Goal: Task Accomplishment & Management: Manage account settings

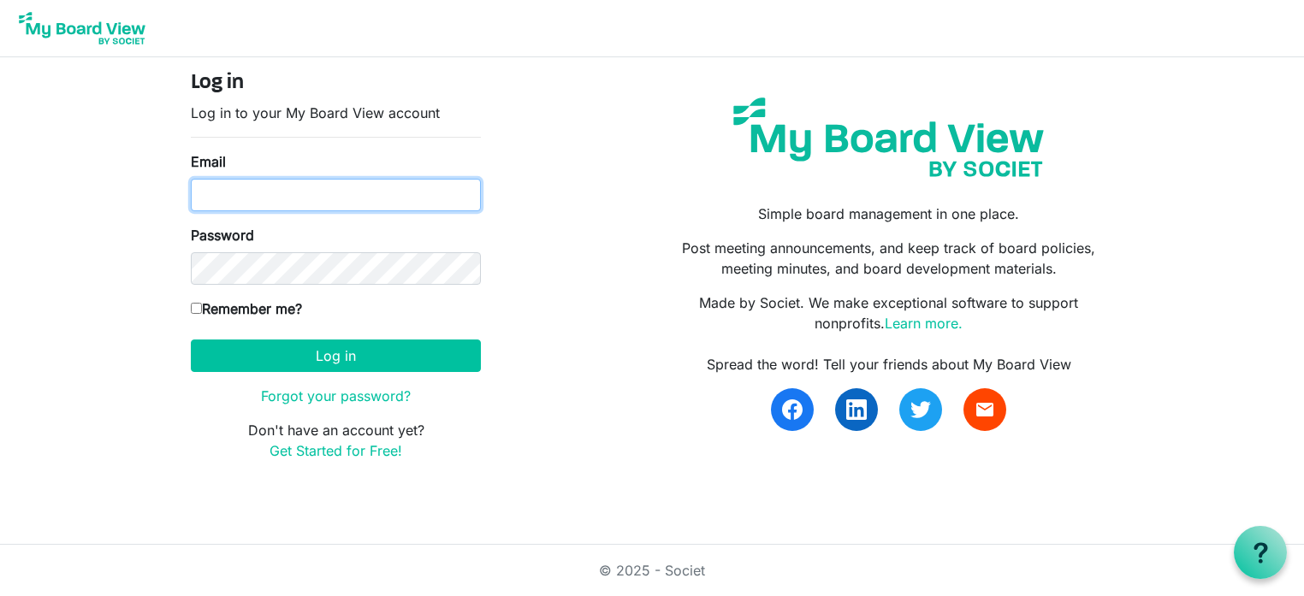
click at [272, 189] on input "Email" at bounding box center [336, 195] width 290 height 33
type input "[EMAIL_ADDRESS][DOMAIN_NAME]"
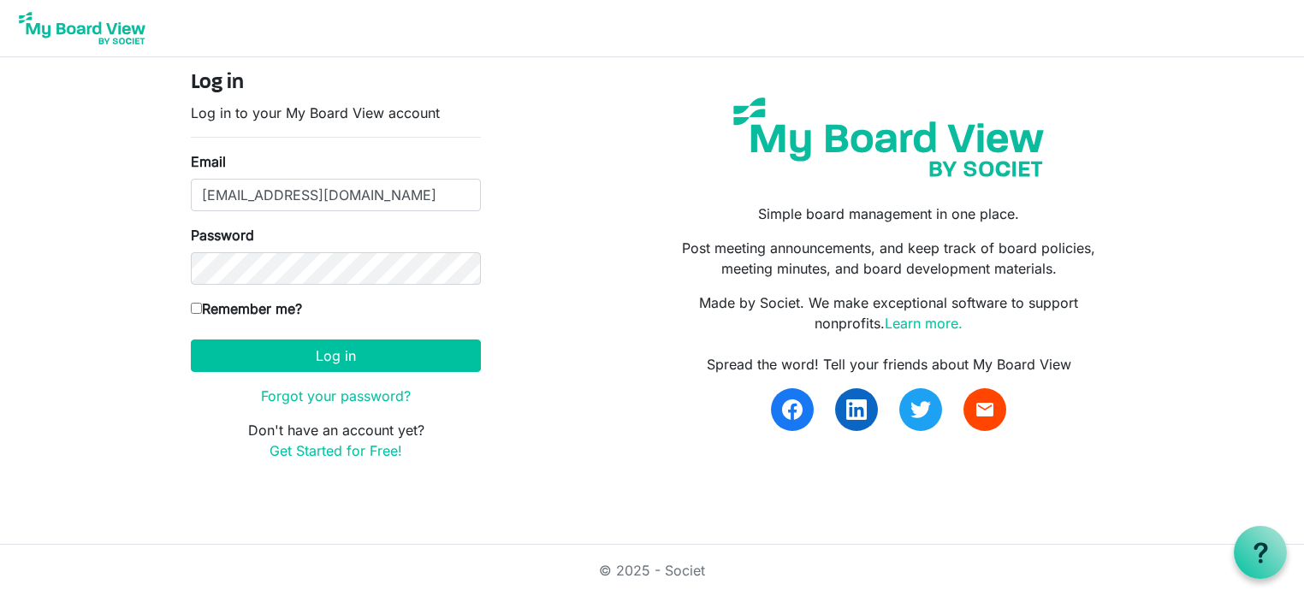
click at [192, 311] on input "Remember me?" at bounding box center [196, 308] width 11 height 11
checkbox input "true"
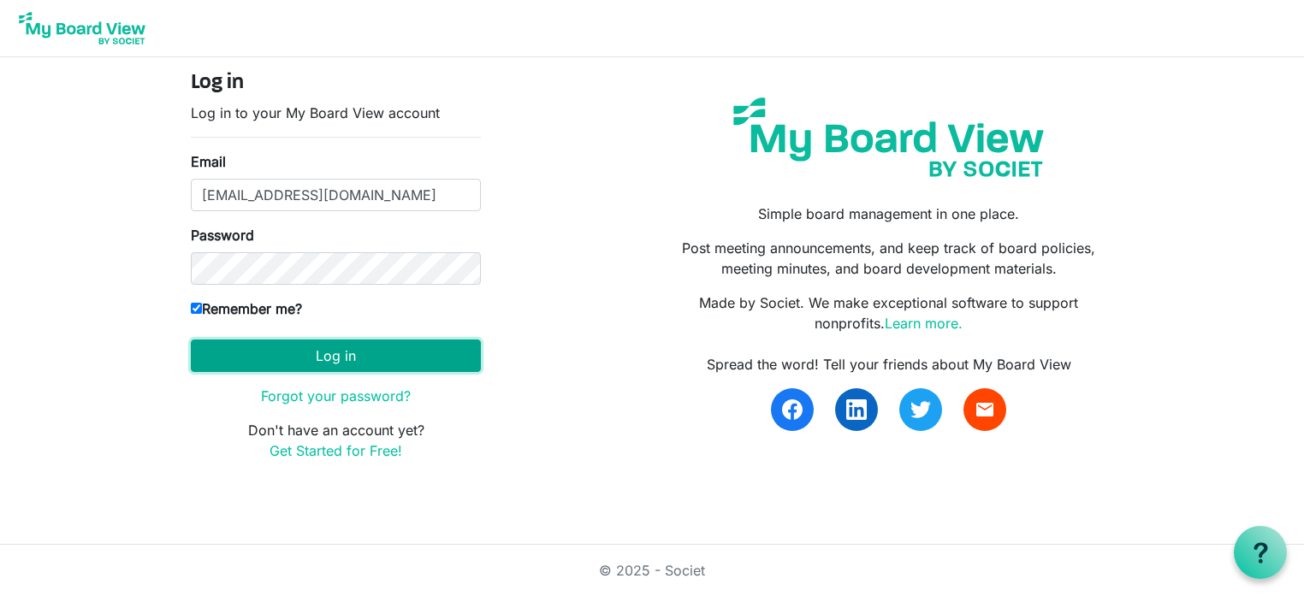
click at [265, 357] on button "Log in" at bounding box center [336, 356] width 290 height 33
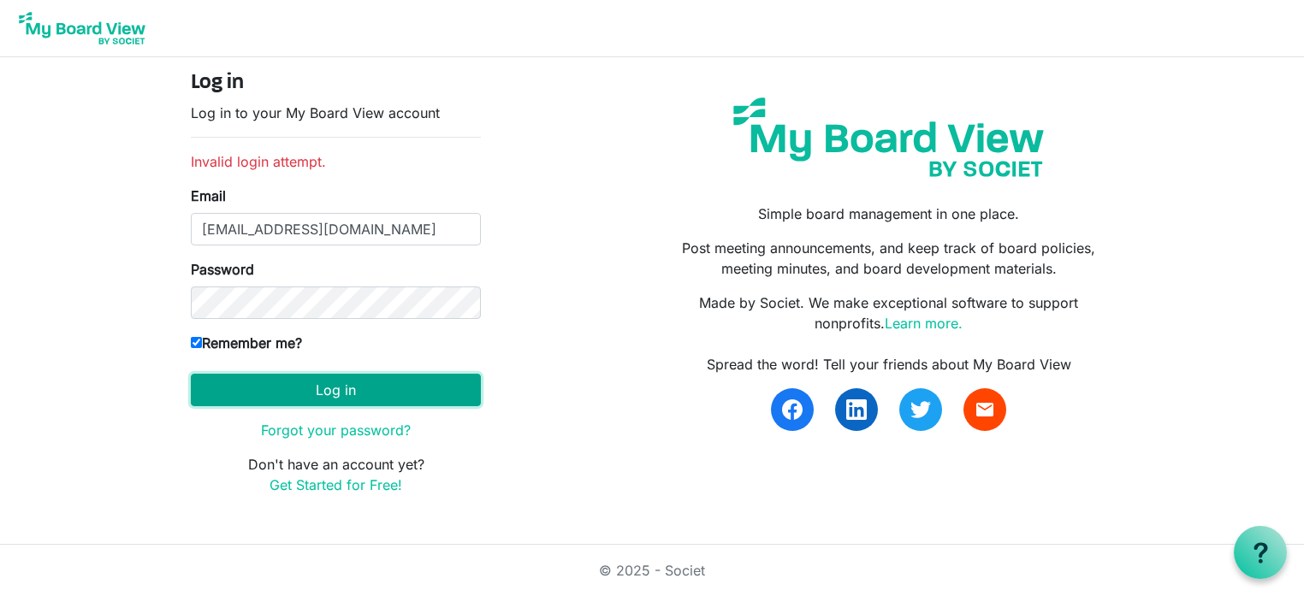
click at [276, 383] on button "Log in" at bounding box center [336, 390] width 290 height 33
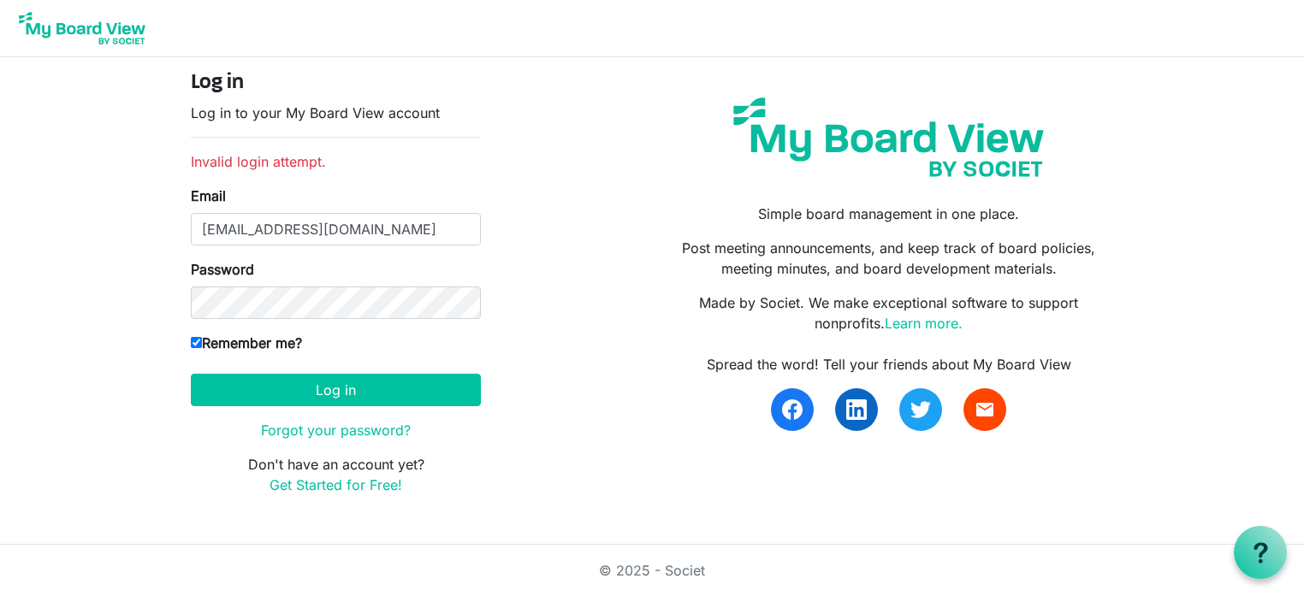
click at [199, 342] on input "Remember me?" at bounding box center [196, 342] width 11 height 11
checkbox input "false"
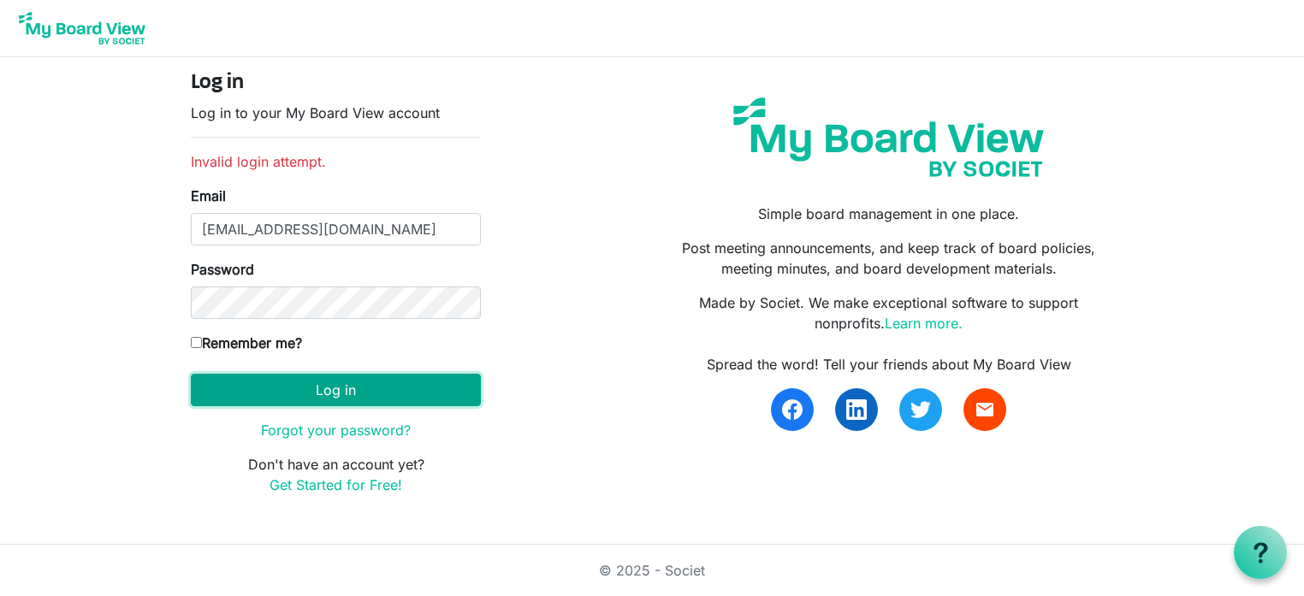
click at [294, 388] on button "Log in" at bounding box center [336, 390] width 290 height 33
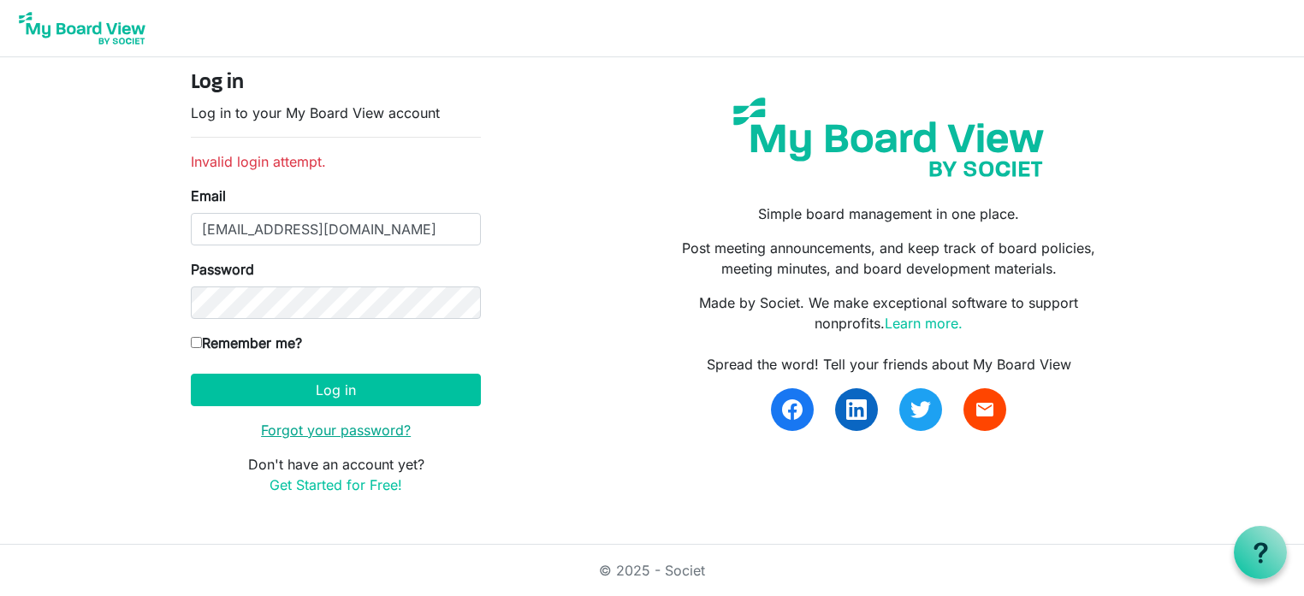
click at [375, 431] on link "Forgot your password?" at bounding box center [336, 430] width 150 height 17
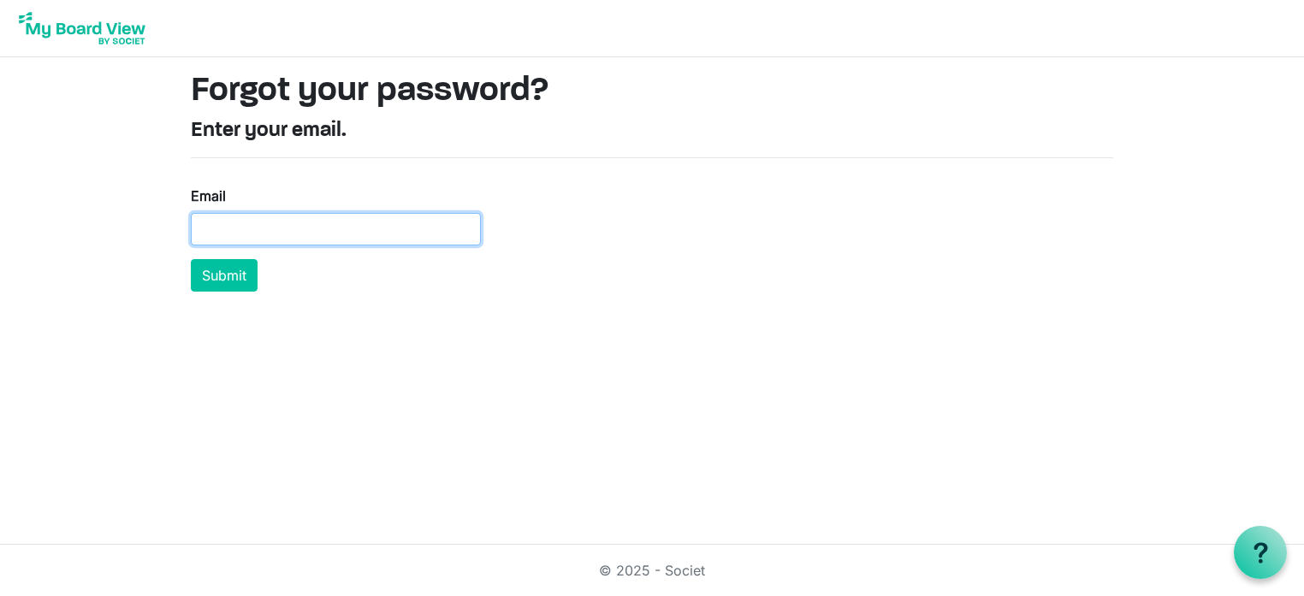
click at [312, 234] on input "Email" at bounding box center [336, 229] width 290 height 33
type input "[EMAIL_ADDRESS][DOMAIN_NAME]"
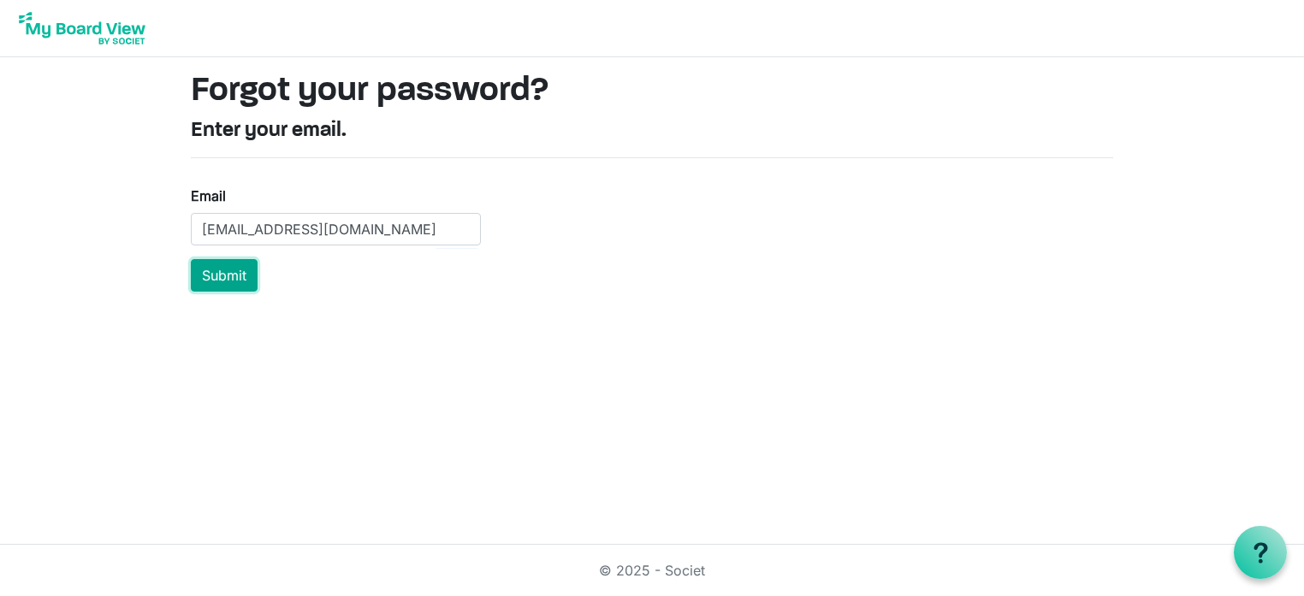
click at [225, 276] on button "Submit" at bounding box center [224, 275] width 67 height 33
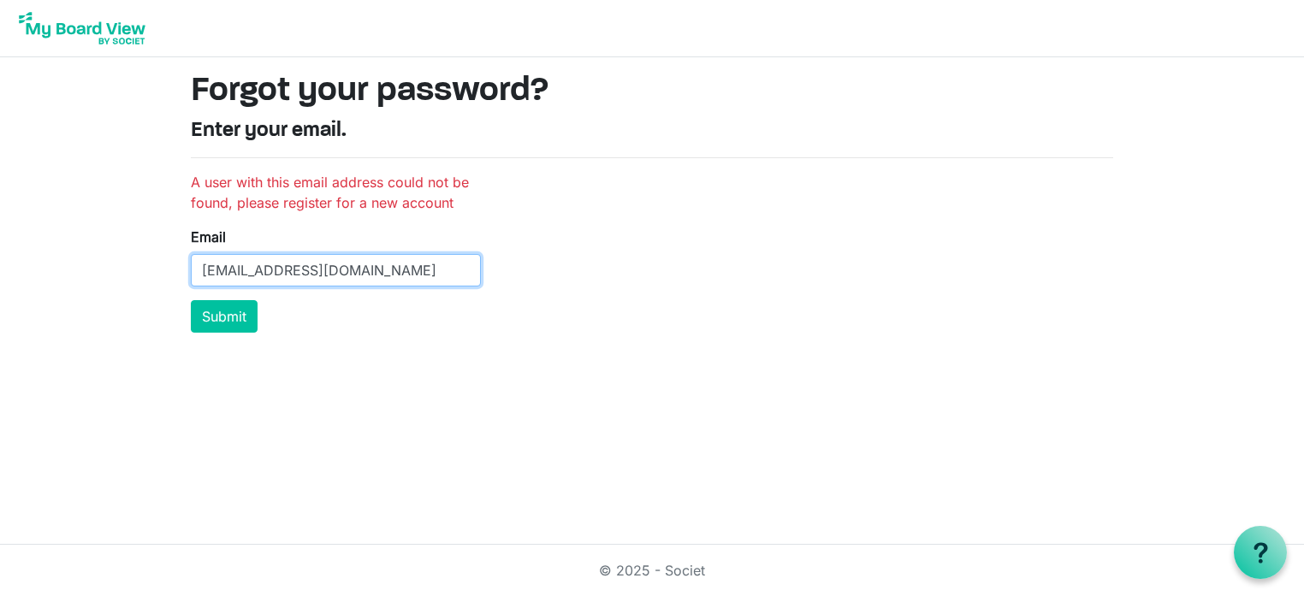
drag, startPoint x: 366, startPoint y: 274, endPoint x: 199, endPoint y: 272, distance: 167.7
click at [199, 272] on input "stanleys@lisco.com" at bounding box center [336, 270] width 290 height 33
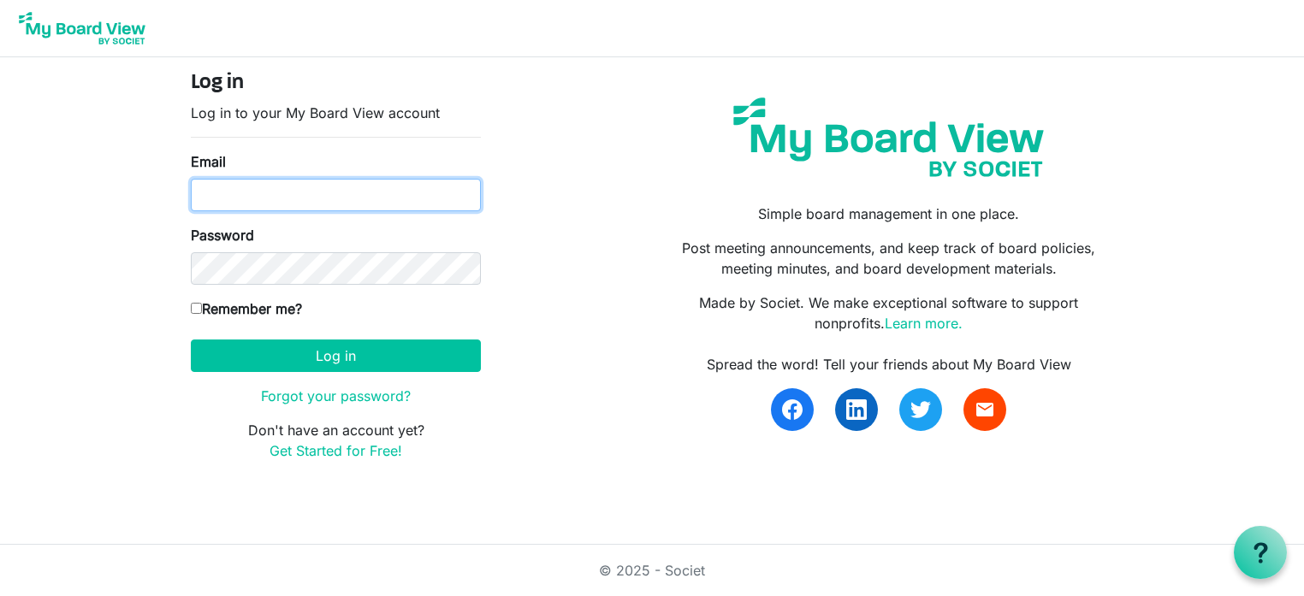
click at [242, 189] on input "Email" at bounding box center [336, 195] width 290 height 33
type input "rajastanley@maharishi.net"
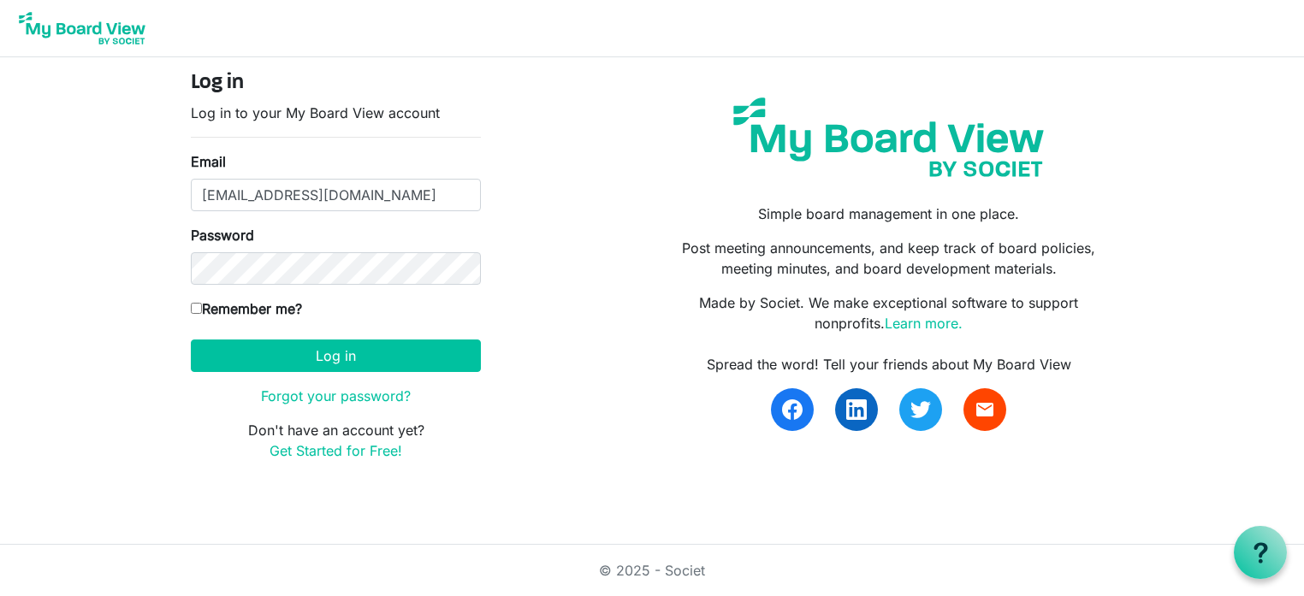
click at [193, 305] on input "Remember me?" at bounding box center [196, 308] width 11 height 11
checkbox input "true"
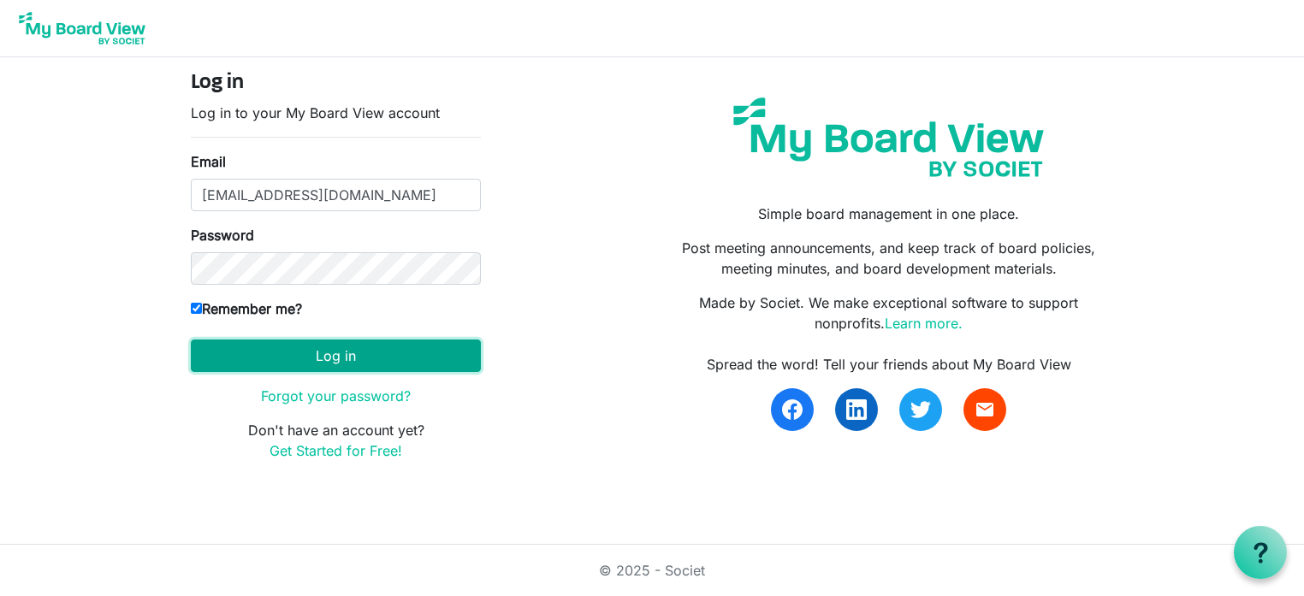
click at [276, 359] on button "Log in" at bounding box center [336, 356] width 290 height 33
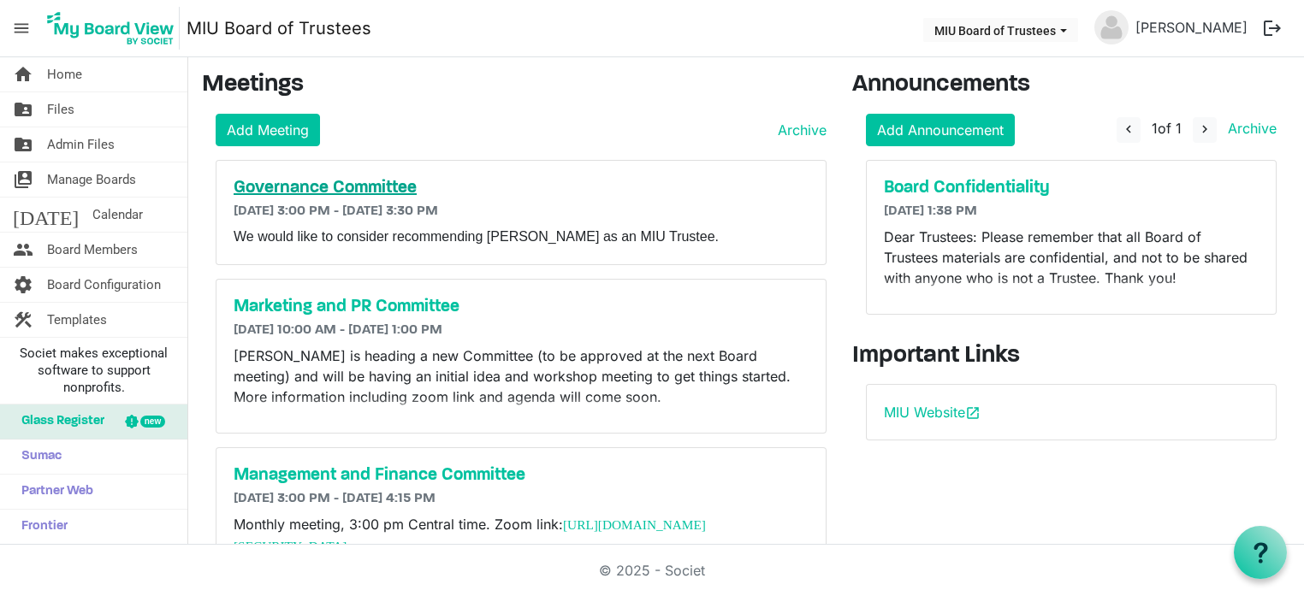
click at [318, 186] on h5 "Governance Committee" at bounding box center [521, 188] width 575 height 21
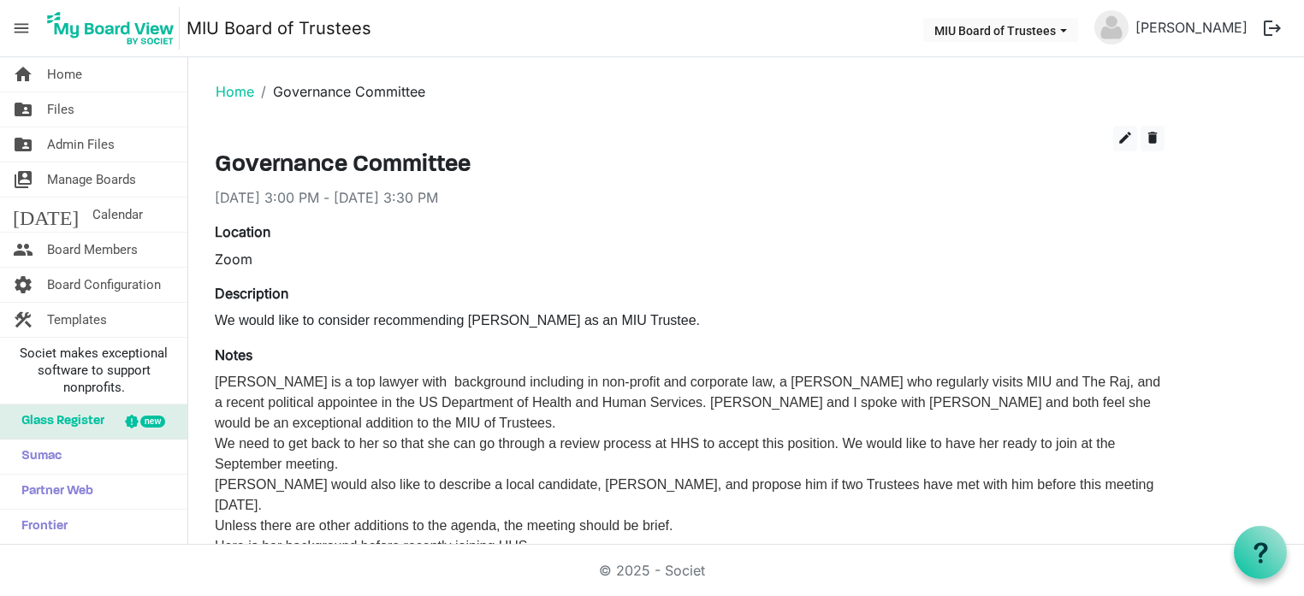
click at [220, 317] on span "We would like to consider recommending Bridget Devoy as an MIU Trustee." at bounding box center [457, 320] width 485 height 15
click at [1128, 139] on span "edit" at bounding box center [1125, 137] width 15 height 15
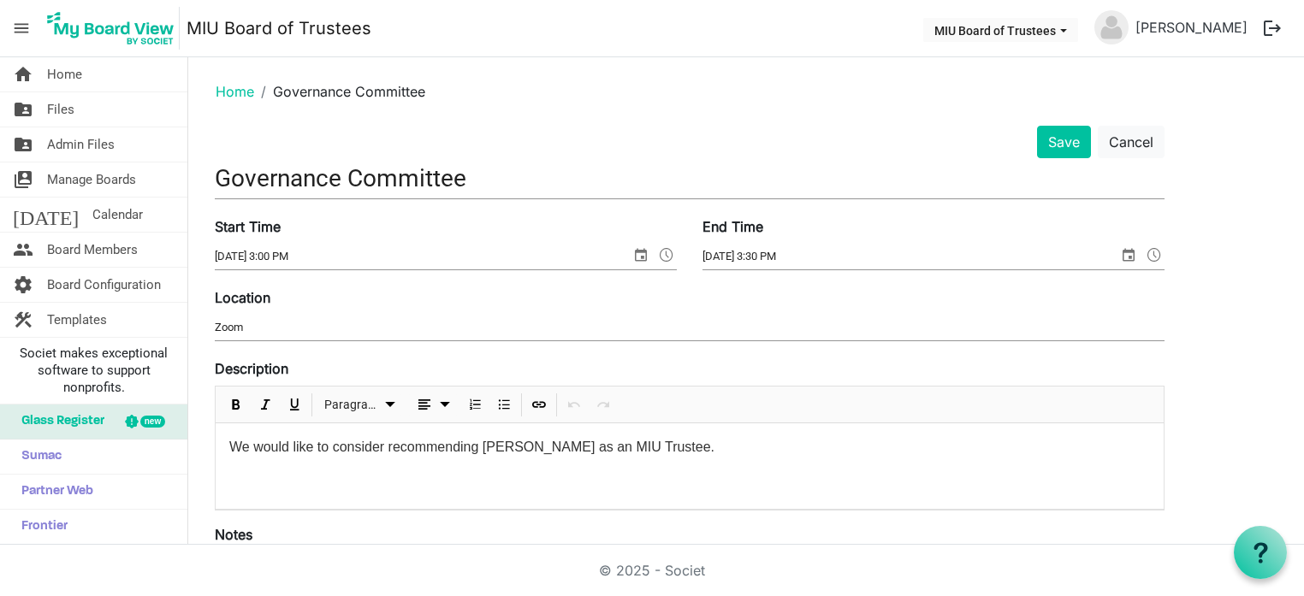
click at [230, 446] on span "We would like to consider recommending Bridget Devoy as an MIU Trustee." at bounding box center [471, 447] width 485 height 15
click at [601, 448] on p "Consider nominating Bridget Devoy as an MIU Trustee." at bounding box center [689, 447] width 921 height 21
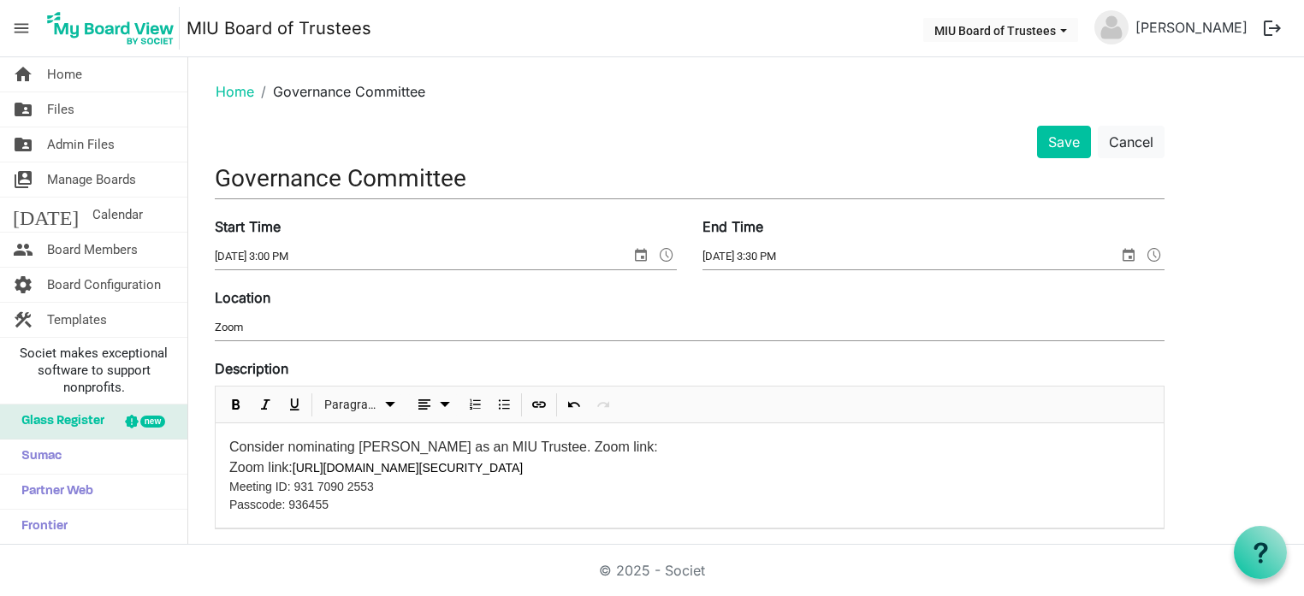
click at [289, 468] on span "Zoom link: https://mgcwp.zoom.us/j/93170902553?pwd=aac2Vo6ZOlC0v3sLa5zqX0gAGVsO…" at bounding box center [376, 467] width 294 height 15
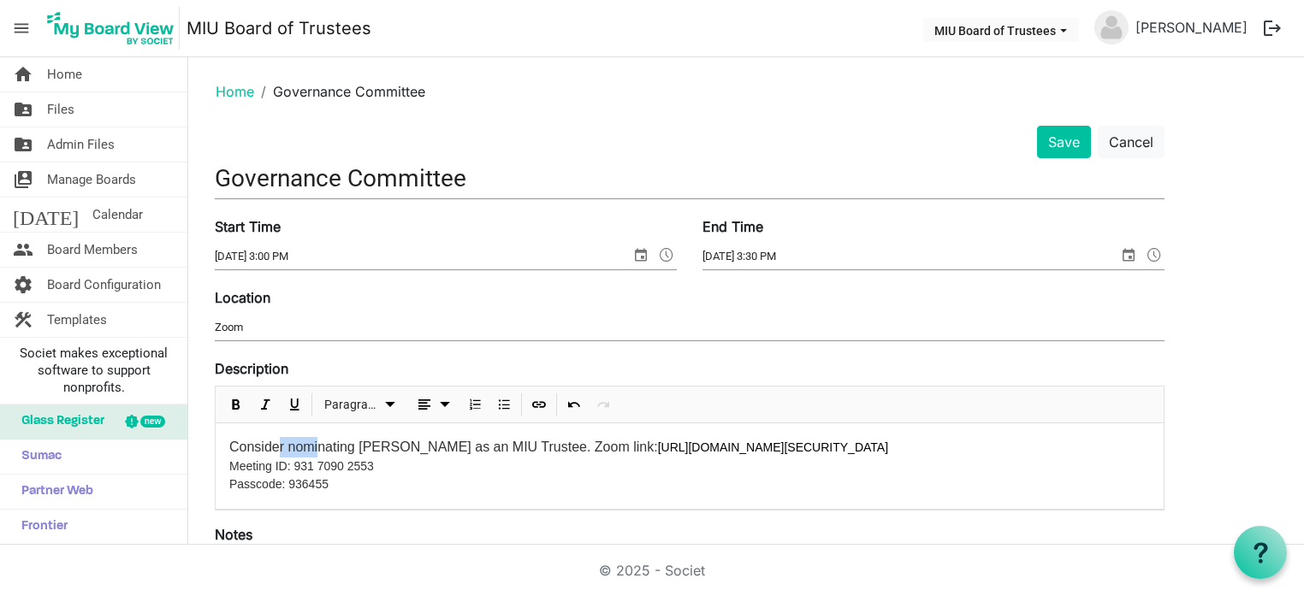
drag, startPoint x: 281, startPoint y: 448, endPoint x: 317, endPoint y: 442, distance: 37.3
click at [317, 442] on span "Consider nominating Bridget Devoy as an MIU Trustee. Zoom link:" at bounding box center [443, 447] width 429 height 15
click at [393, 401] on span "Paragraph dropdownbutton" at bounding box center [390, 404] width 21 height 21
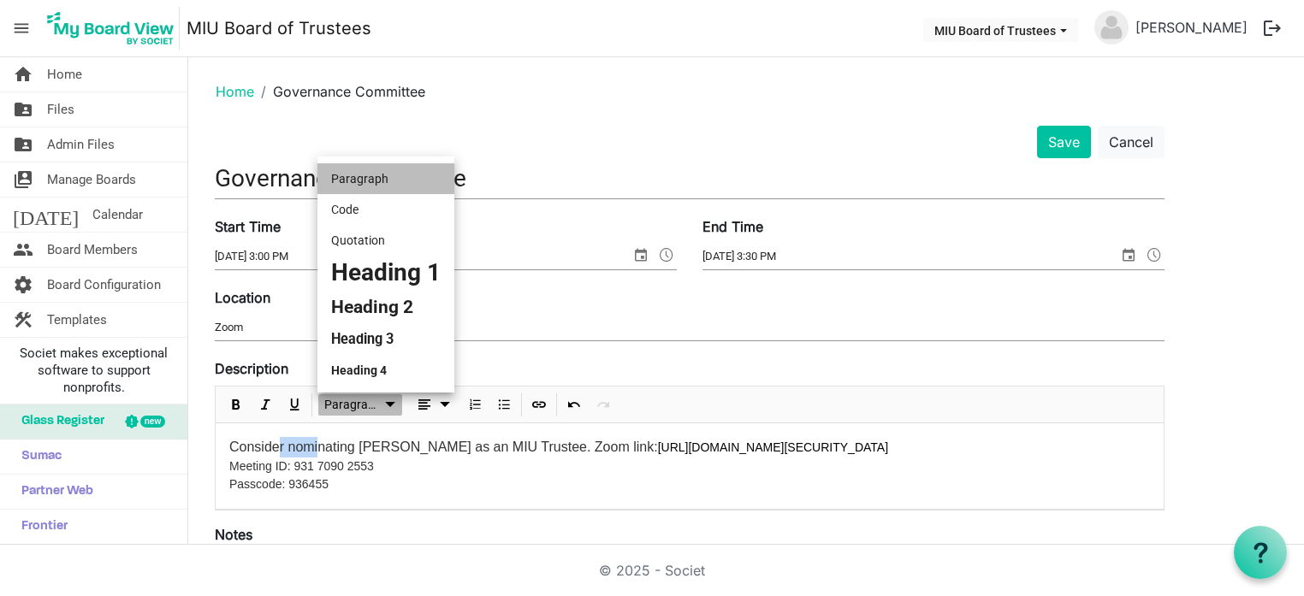
click at [393, 401] on span "Paragraph dropdownbutton" at bounding box center [390, 404] width 21 height 21
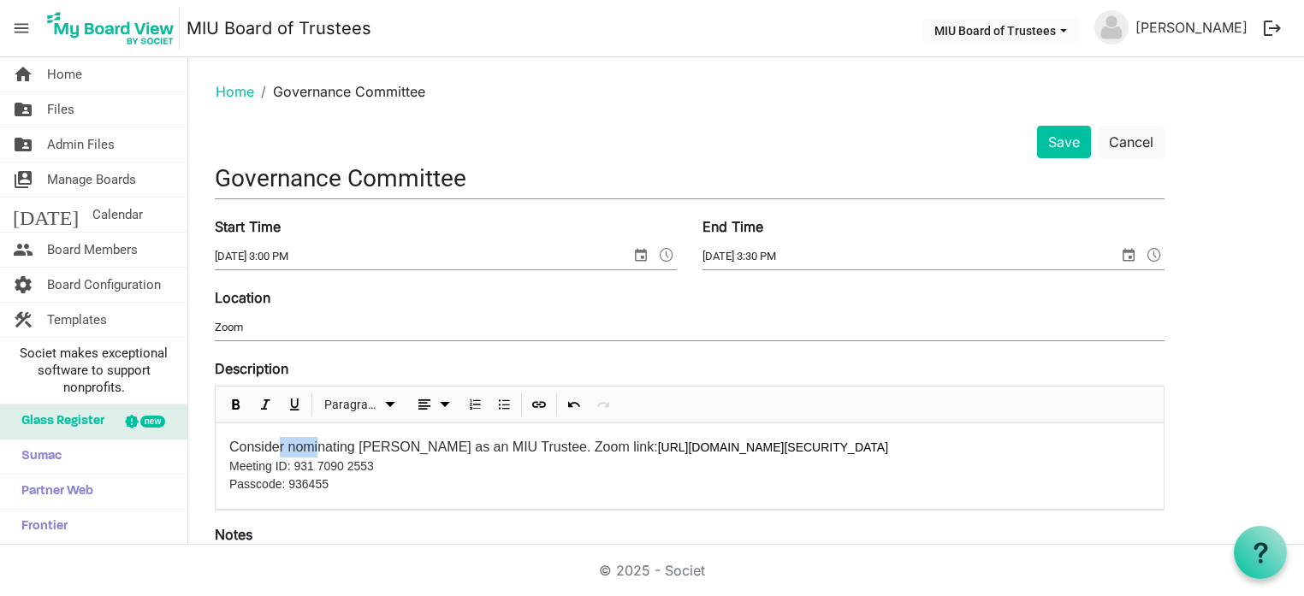
click at [383, 464] on p "Meeting ID: 931 7090 2553 Passcode: 936455" at bounding box center [689, 476] width 921 height 36
click at [477, 469] on p "Meeting ID: 931 7090 2553. Passcode: 936455" at bounding box center [689, 467] width 921 height 18
click at [418, 495] on div "Consider nominating Bridget Devoy as an MIU Trustee. Zoom link: https://mgcwp.z…" at bounding box center [690, 467] width 948 height 86
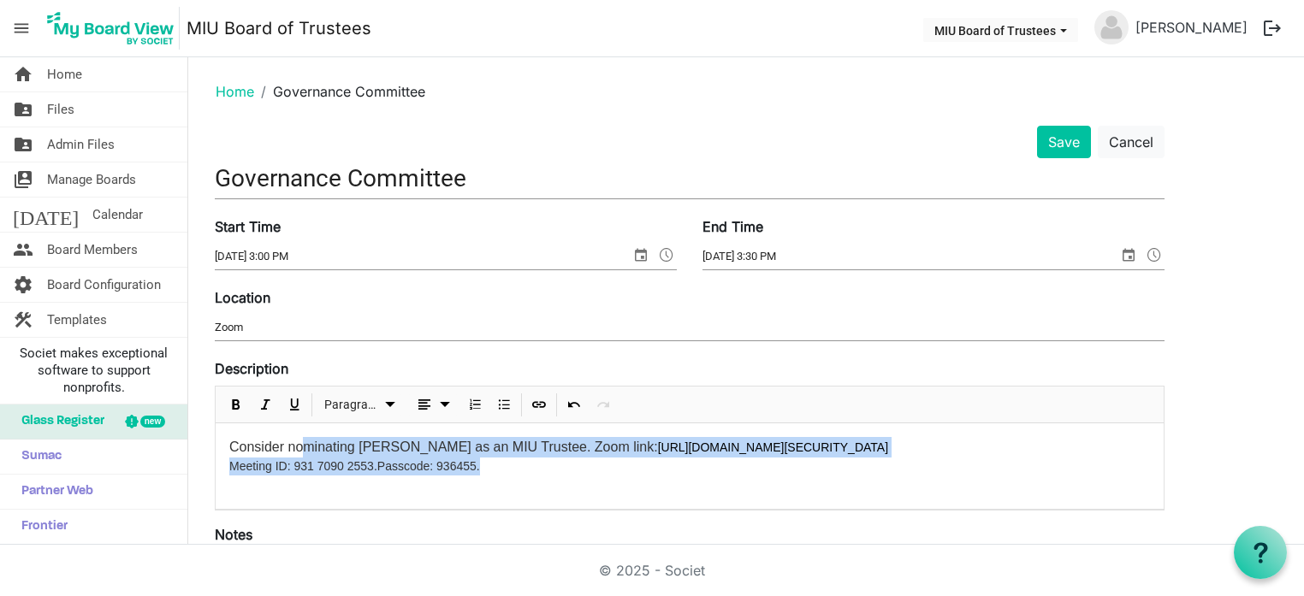
drag, startPoint x: 496, startPoint y: 473, endPoint x: 305, endPoint y: 439, distance: 193.9
click at [305, 439] on div "Consider nominating Bridget Devoy as an MIU Trustee. Zoom link: https://mgcwp.z…" at bounding box center [690, 467] width 948 height 86
click at [484, 466] on p "Meeting ID: 931 7090 2553. Passcode: 936455." at bounding box center [689, 467] width 921 height 18
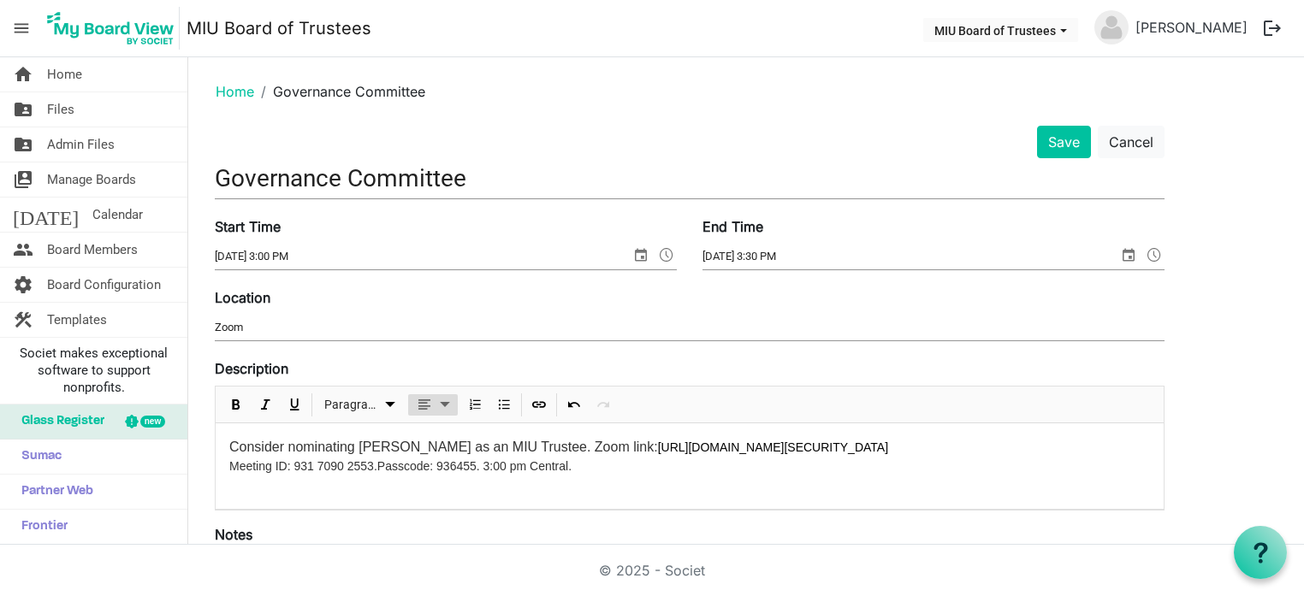
click at [448, 411] on span "dropdownbutton" at bounding box center [445, 404] width 21 height 21
click at [295, 449] on span "Consider nominating Bridget Devoy as an MIU Trustee. Zoom link:" at bounding box center [443, 447] width 429 height 15
click at [323, 443] on span "Consider nominating Bridget Devoy as an MIU Trustee. Zoom link:" at bounding box center [443, 447] width 429 height 15
click at [229, 449] on span "Consider nominating Bridget Devoy as an MIU Trustee. Zoom link:" at bounding box center [443, 447] width 429 height 15
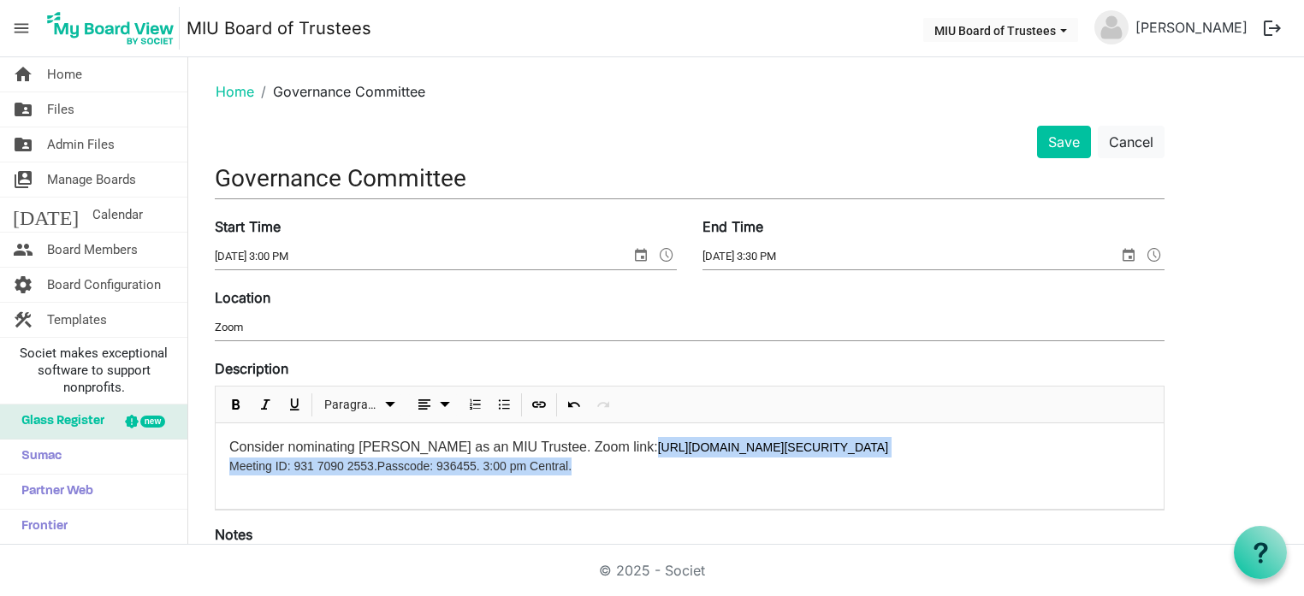
drag, startPoint x: 630, startPoint y: 444, endPoint x: 567, endPoint y: 464, distance: 65.5
click at [567, 464] on div "Consider nominating Bridget Devoy as an MIU Trustee. Zoom link: https://mgcwp.z…" at bounding box center [690, 467] width 948 height 86
copy div "https://mgcwp.zoom.us/j/93170902553?pwd=aac2Vo6ZOlC0v3sLa5zqX0gAGVsOCx.1 Meetin…"
click at [632, 451] on span "Consider nominating Bridget Devoy as an MIU Trustee. Zoom link:" at bounding box center [443, 447] width 429 height 15
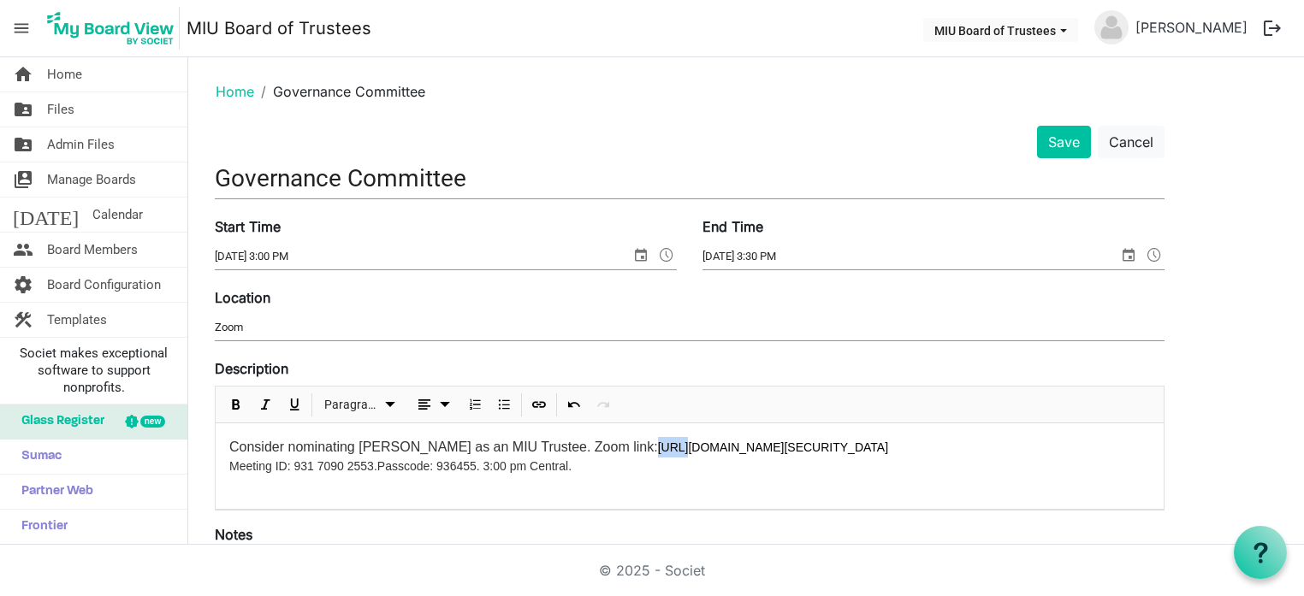
click at [632, 451] on span "Consider nominating Bridget Devoy as an MIU Trustee. Zoom link:" at bounding box center [443, 447] width 429 height 15
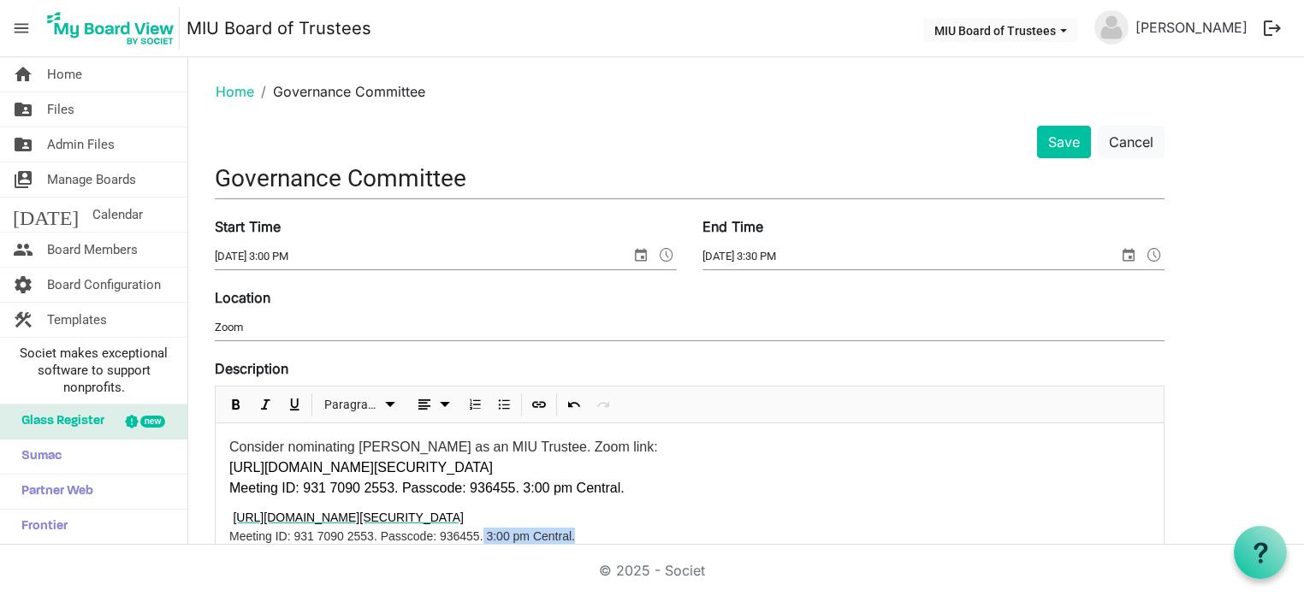
scroll to position [5, 0]
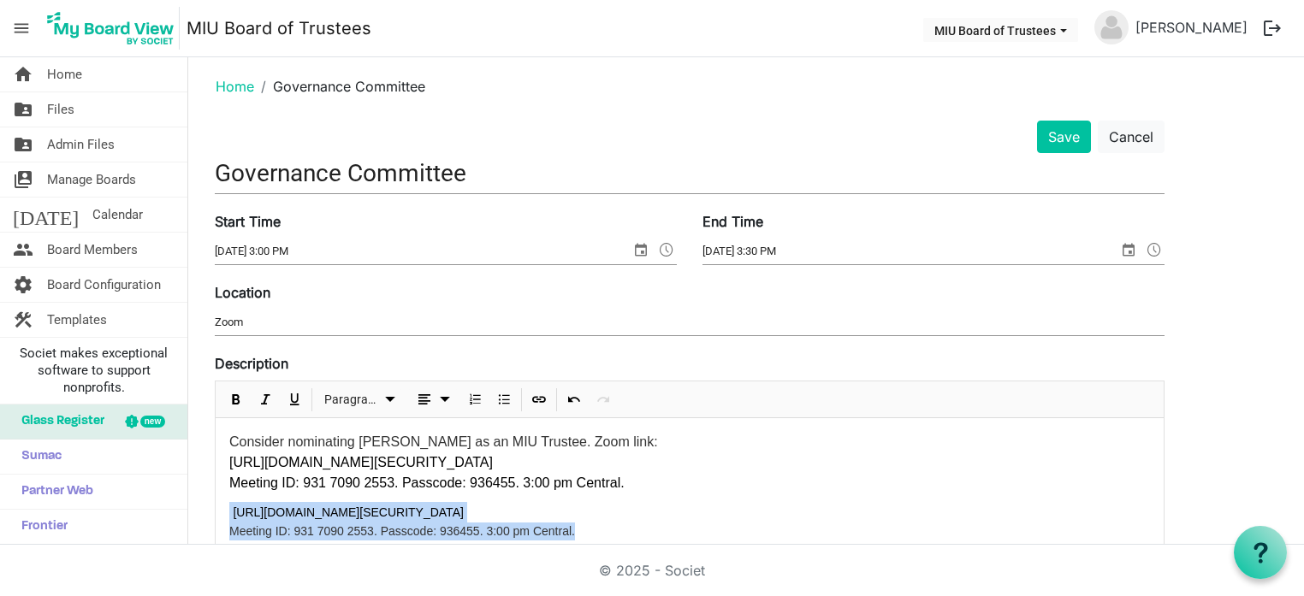
drag, startPoint x: 575, startPoint y: 536, endPoint x: 206, endPoint y: 521, distance: 369.1
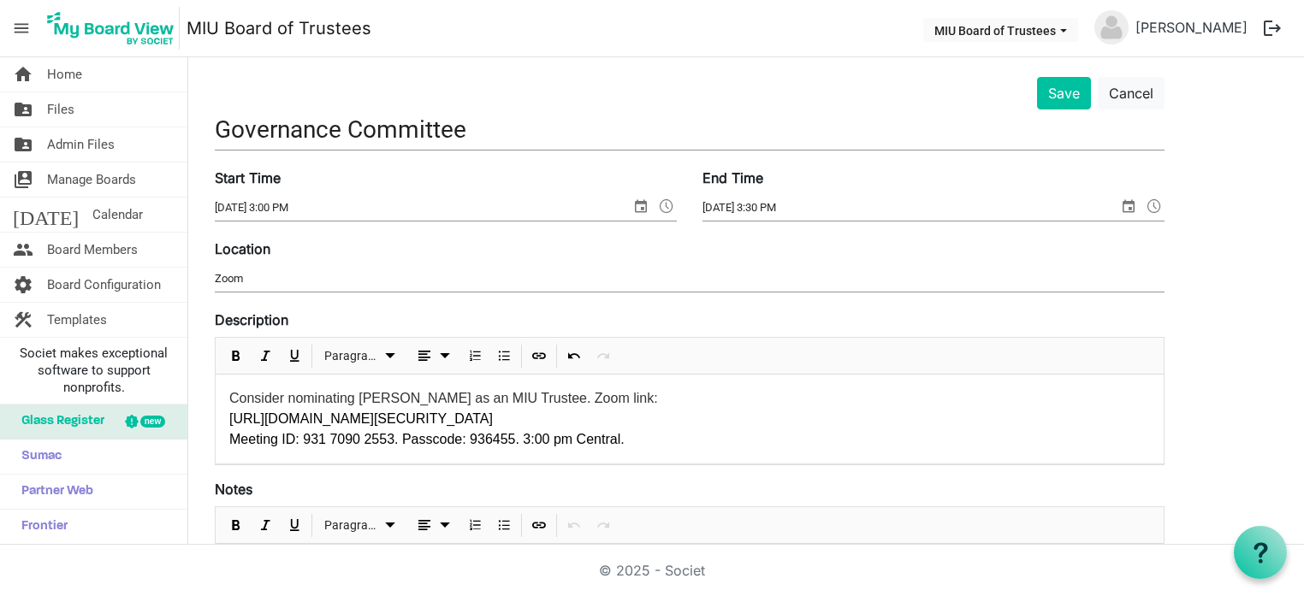
scroll to position [58, 0]
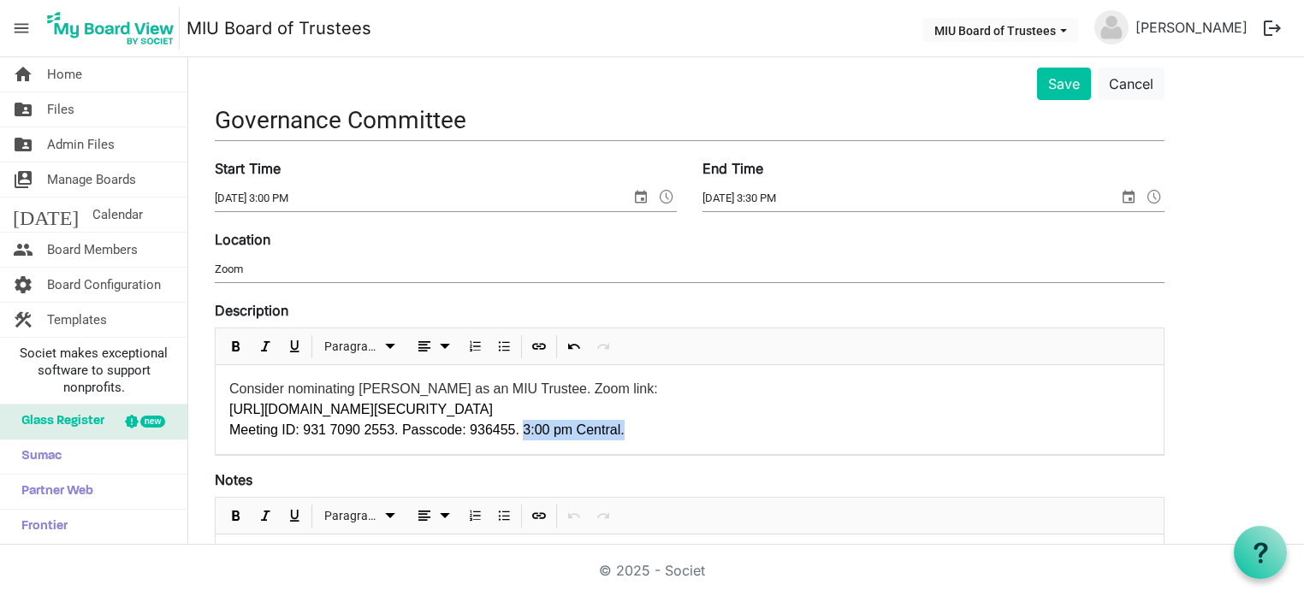
drag, startPoint x: 626, startPoint y: 432, endPoint x: 513, endPoint y: 430, distance: 113.0
click at [513, 430] on p "Meeting ID: 931 7090 2553. Passcode: 936455. 3:00 pm Central." at bounding box center [689, 430] width 921 height 21
click at [560, 390] on span "Consider nominating Bridget Devoy as an MIU Trustee. Zoom link:" at bounding box center [443, 389] width 429 height 15
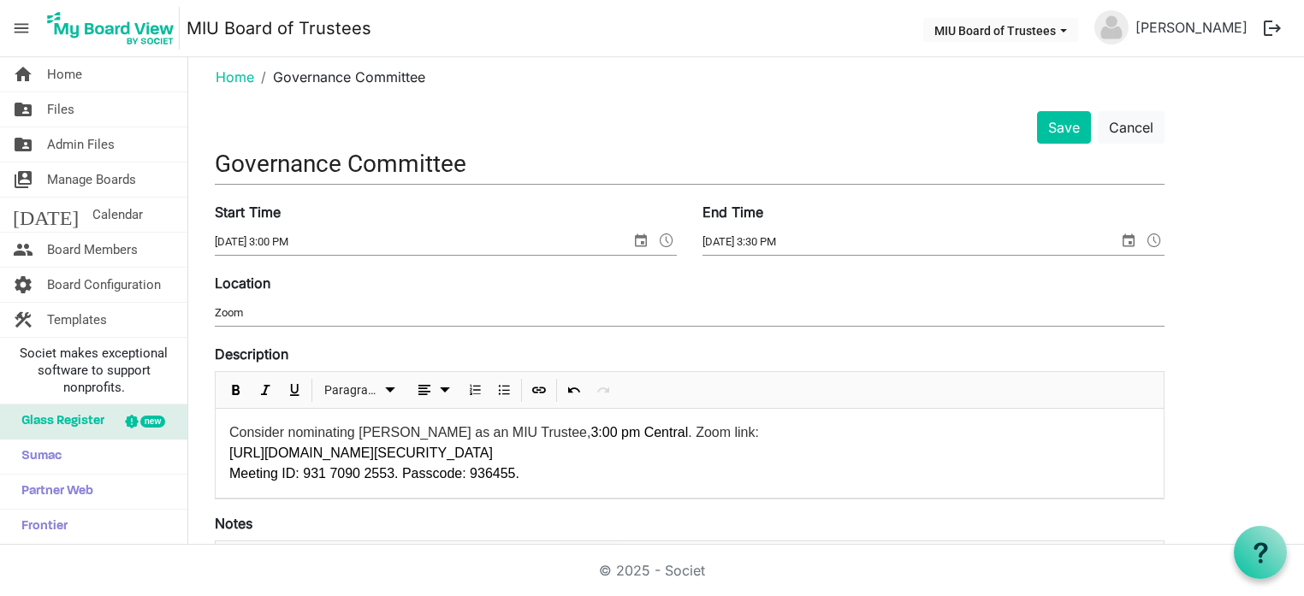
scroll to position [0, 0]
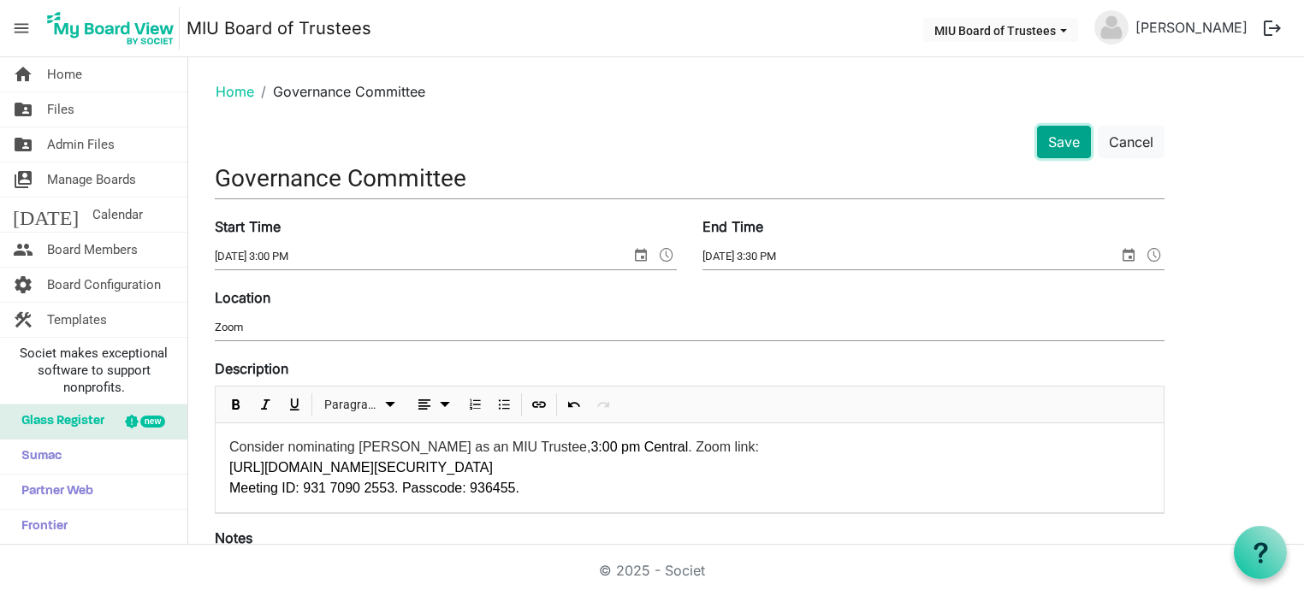
click at [1065, 144] on button "Save" at bounding box center [1064, 142] width 54 height 33
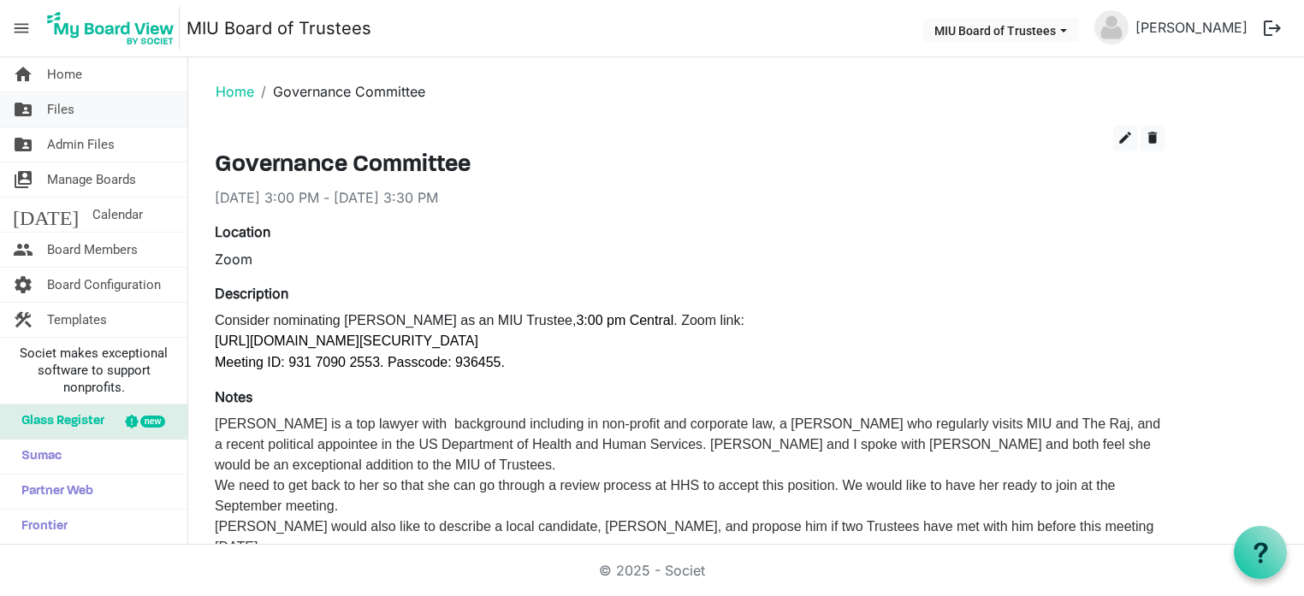
click at [47, 106] on span "Files" at bounding box center [60, 109] width 27 height 34
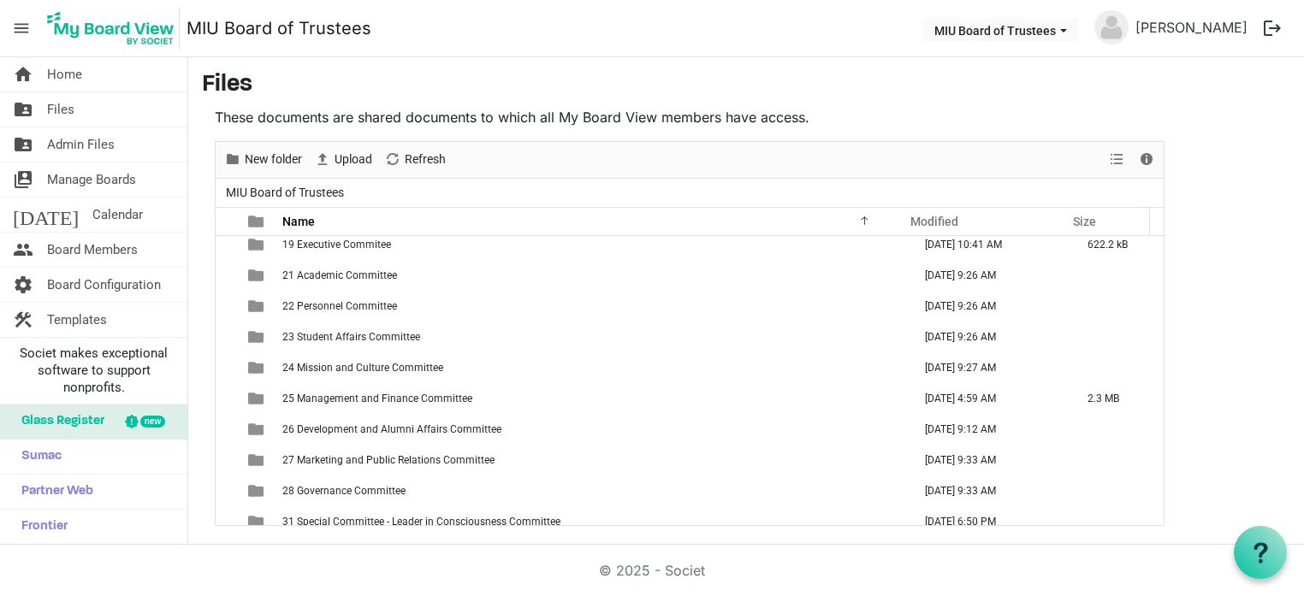
scroll to position [111, 0]
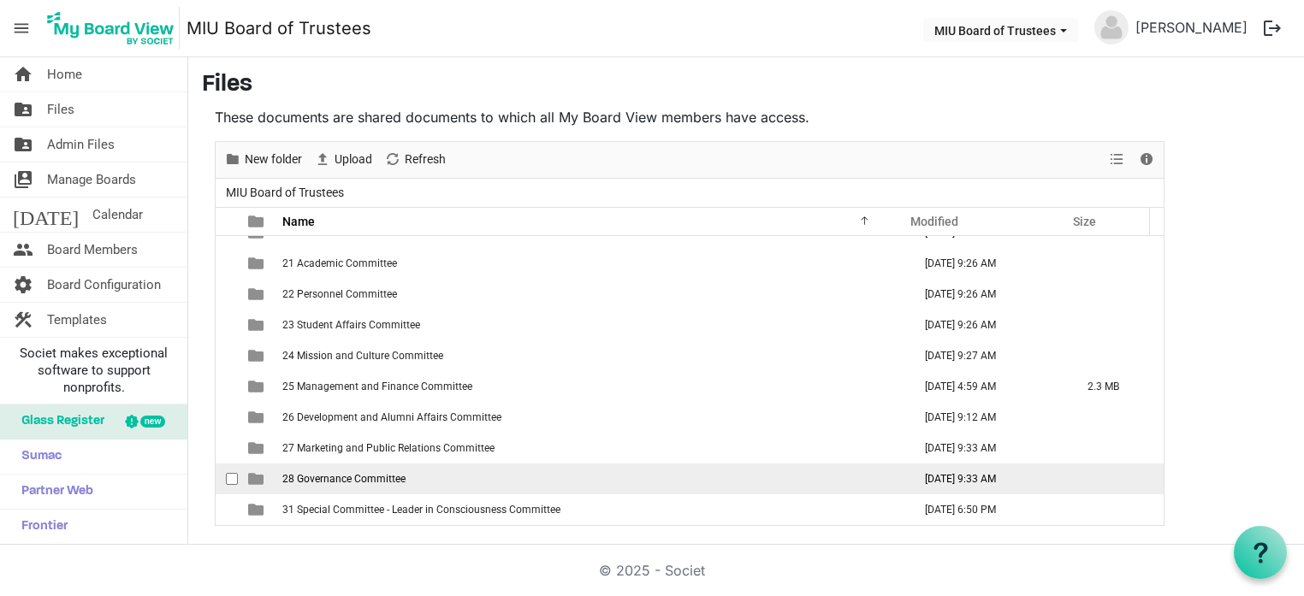
click at [362, 479] on span "28 Governance Committee" at bounding box center [343, 479] width 123 height 12
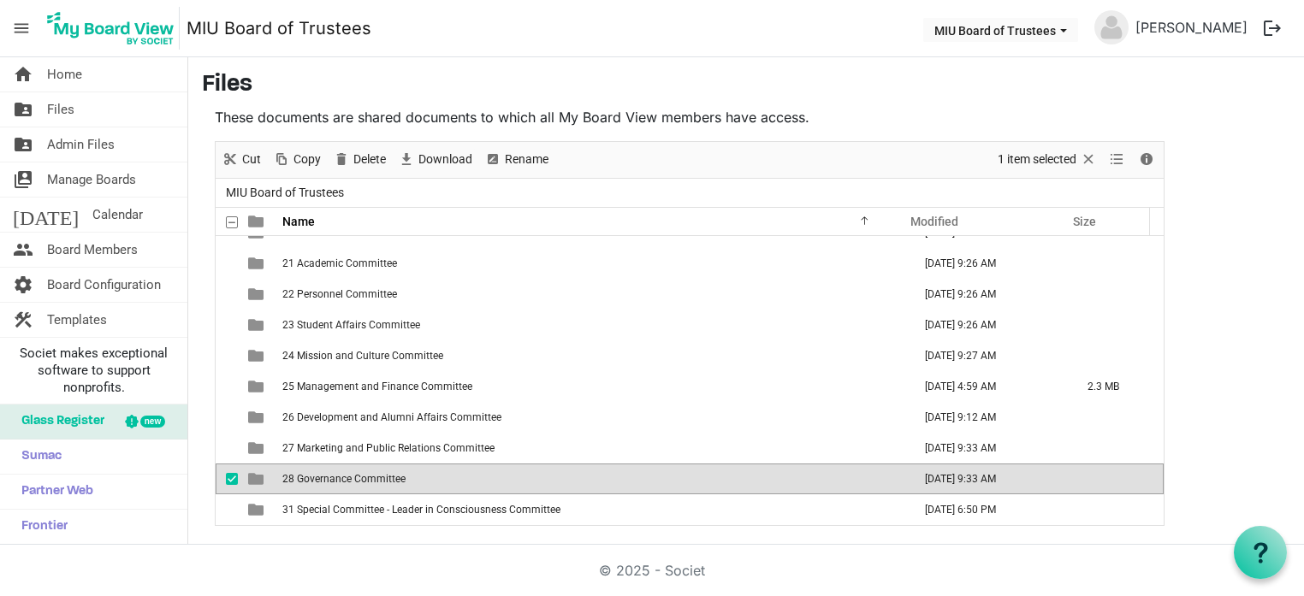
click at [362, 479] on span "28 Governance Committee" at bounding box center [343, 479] width 123 height 12
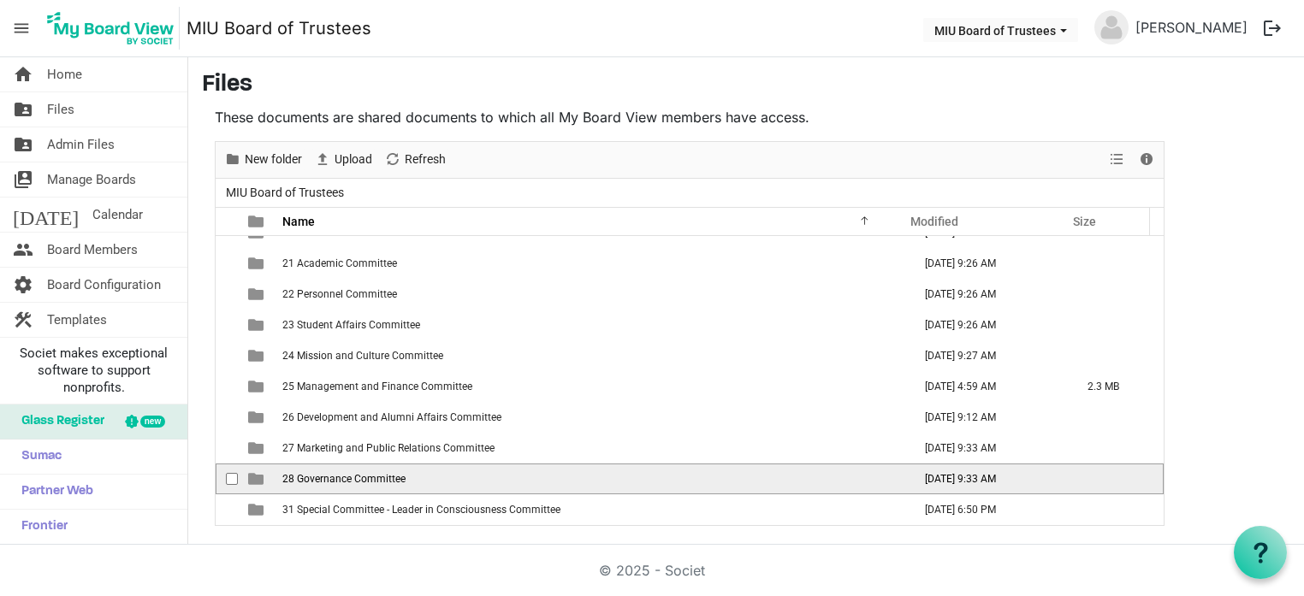
click at [362, 479] on span "28 Governance Committee" at bounding box center [343, 479] width 123 height 12
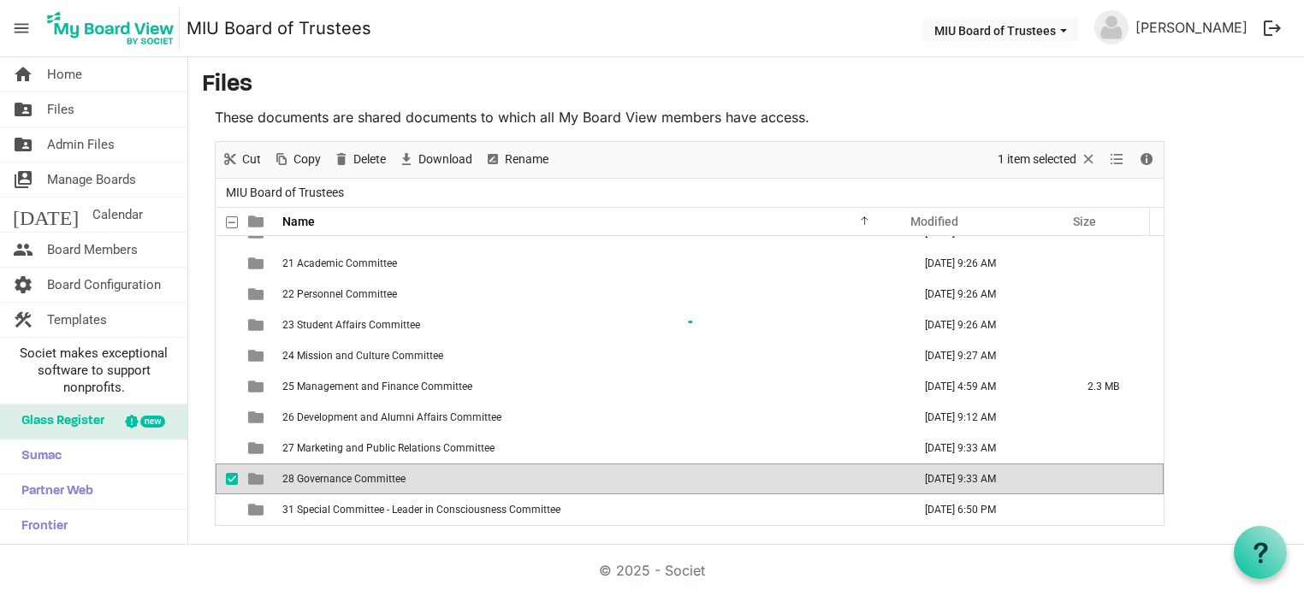
scroll to position [0, 0]
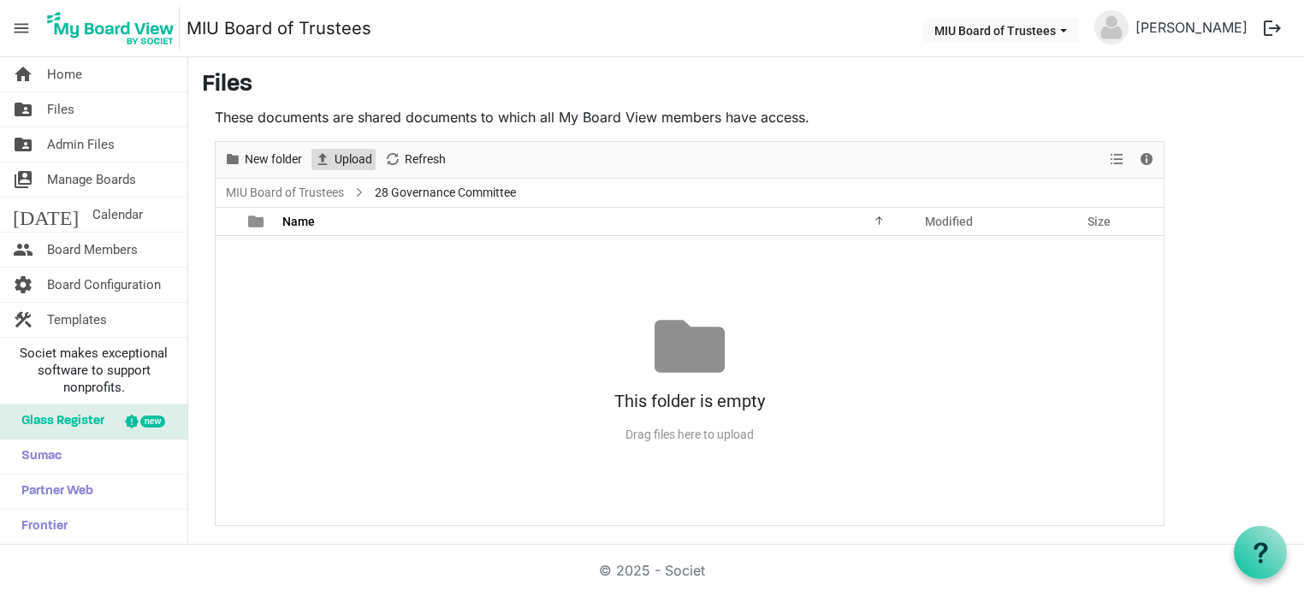
click at [339, 160] on span "Upload" at bounding box center [353, 159] width 41 height 21
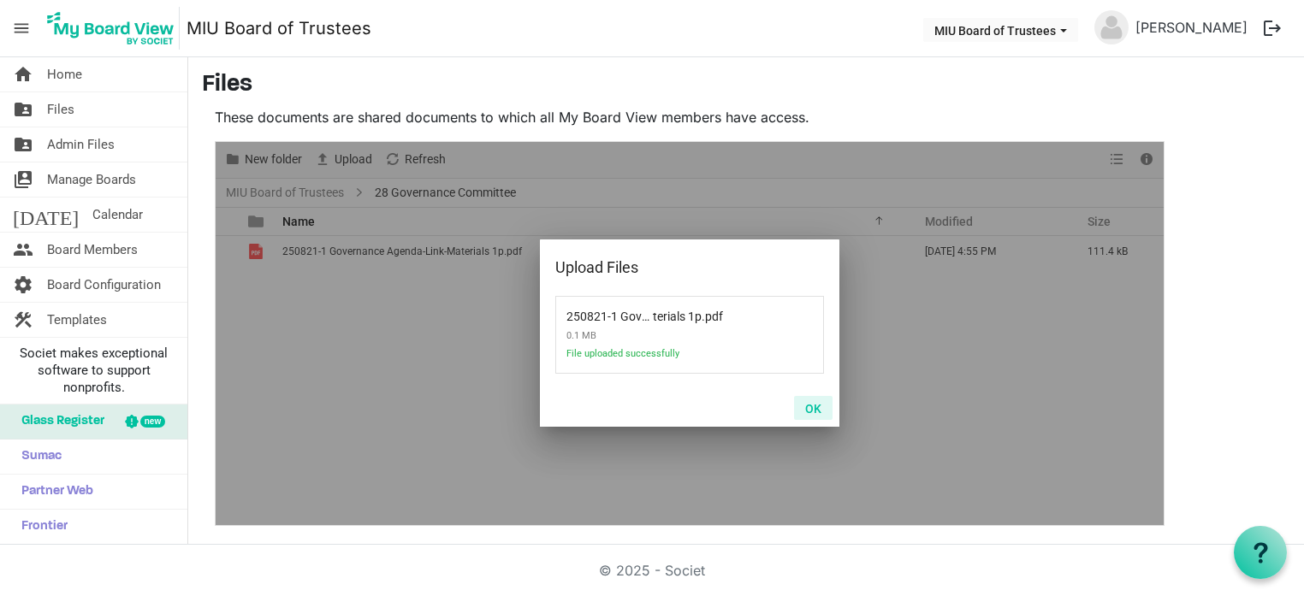
click at [815, 413] on button "OK" at bounding box center [813, 408] width 39 height 24
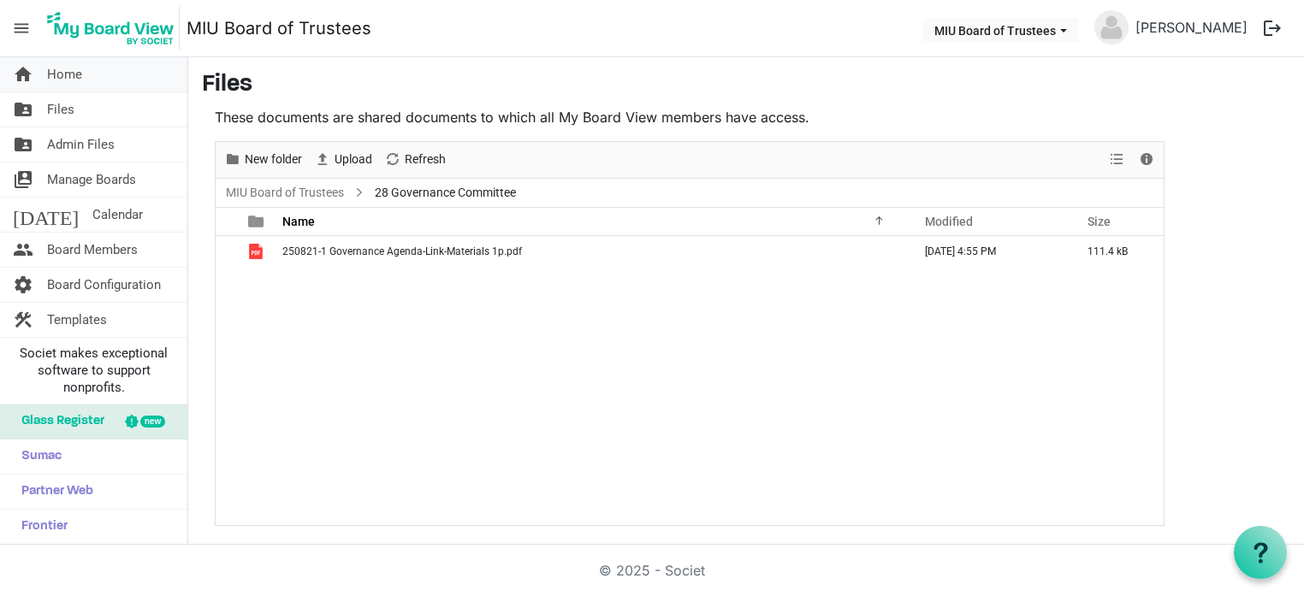
click at [62, 84] on span "Home" at bounding box center [64, 74] width 35 height 34
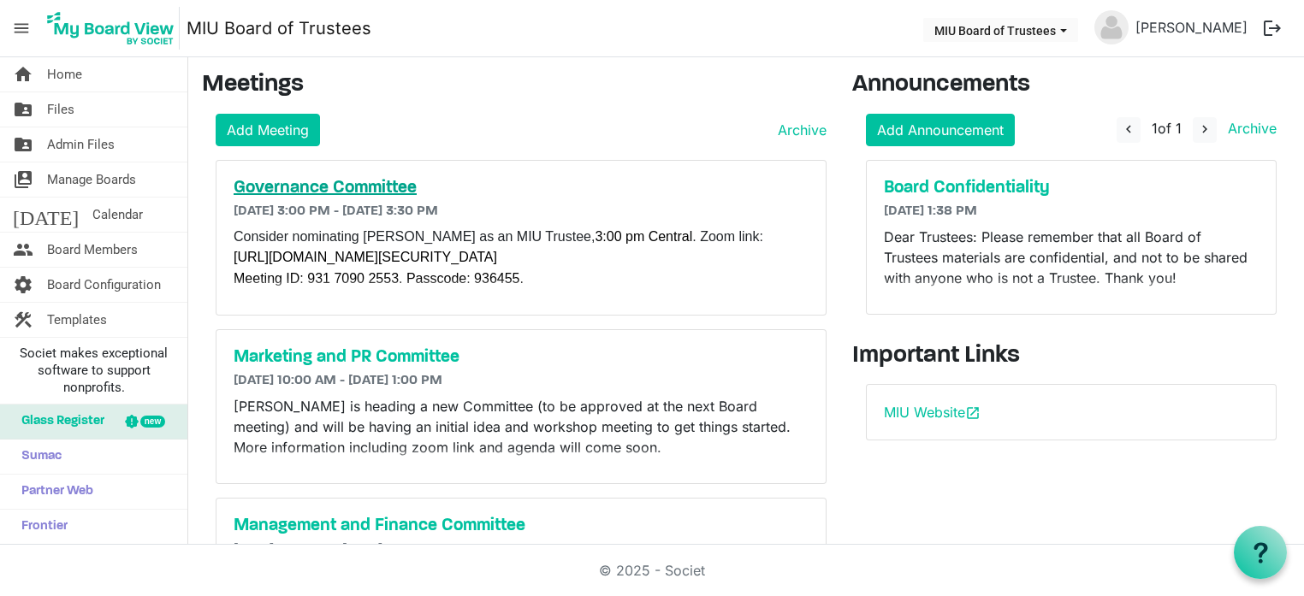
click at [293, 190] on h5 "Governance Committee" at bounding box center [521, 188] width 575 height 21
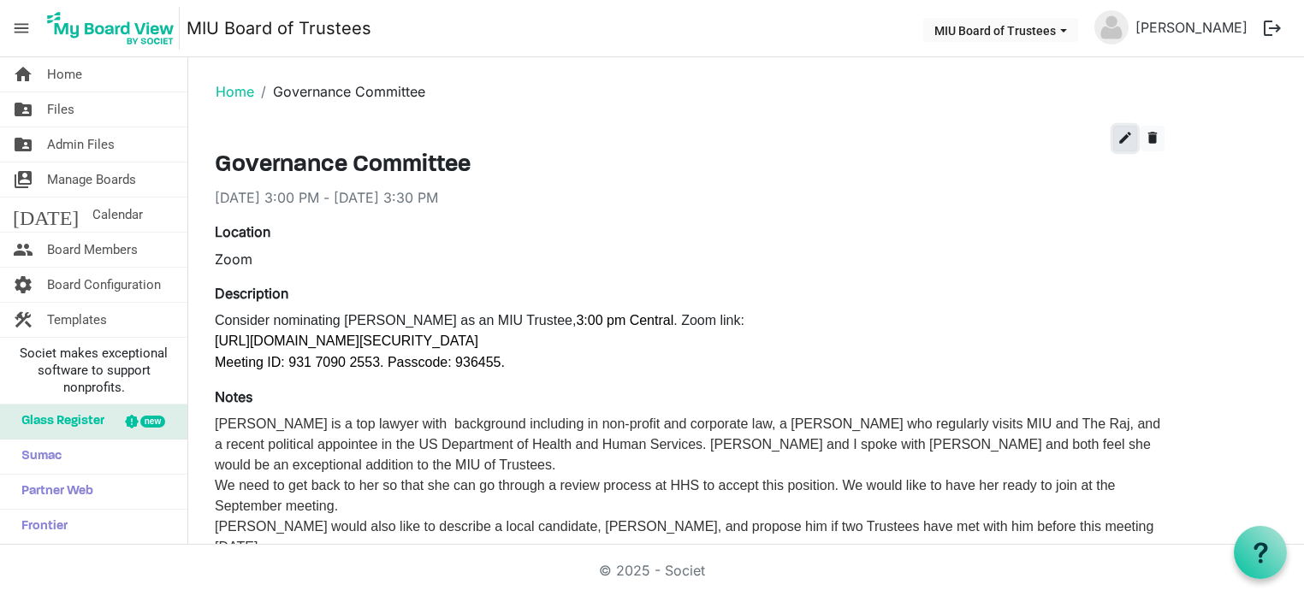
click at [1124, 142] on span "edit" at bounding box center [1125, 137] width 15 height 15
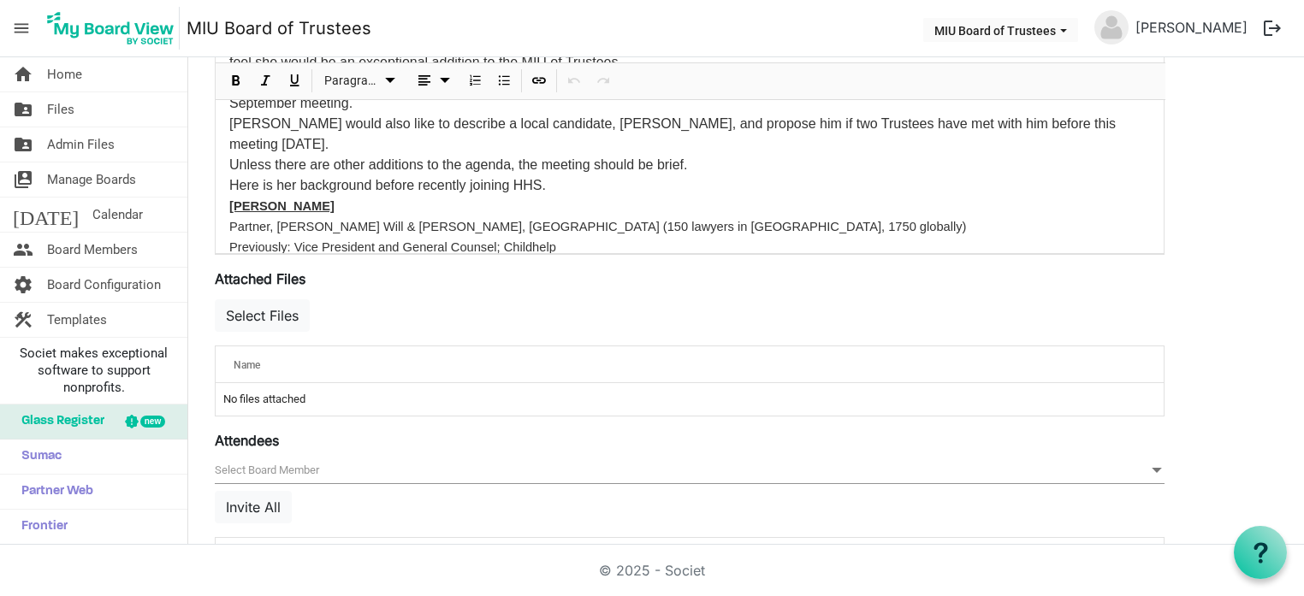
scroll to position [600, 0]
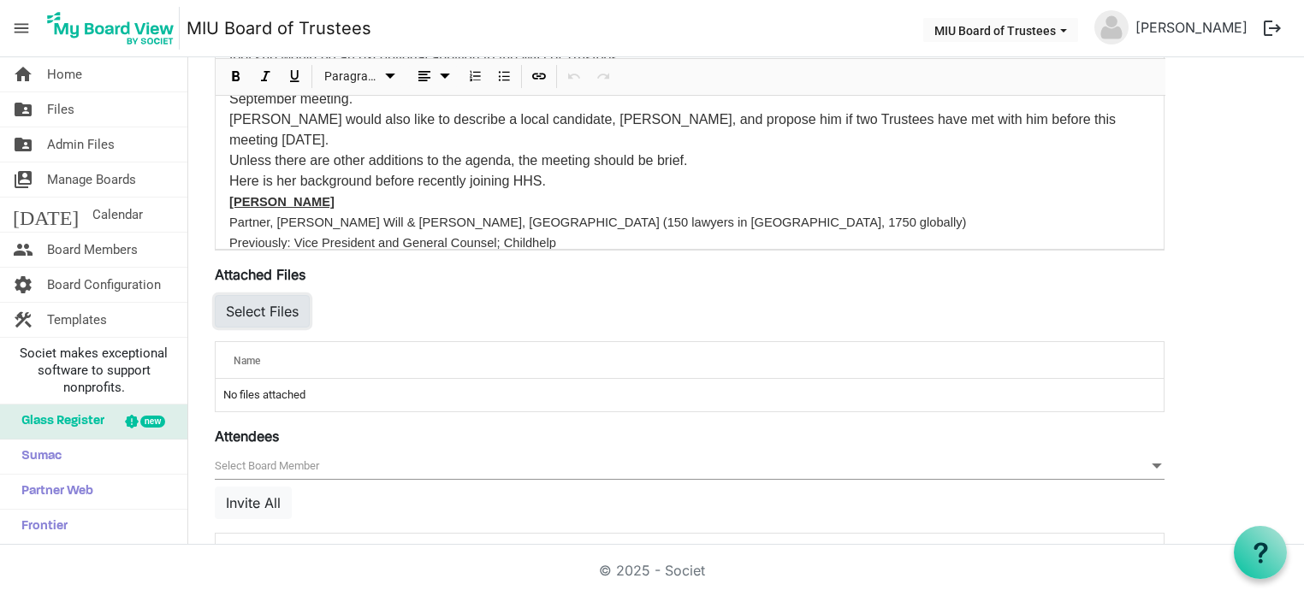
click at [272, 311] on button "Select Files" at bounding box center [262, 311] width 95 height 33
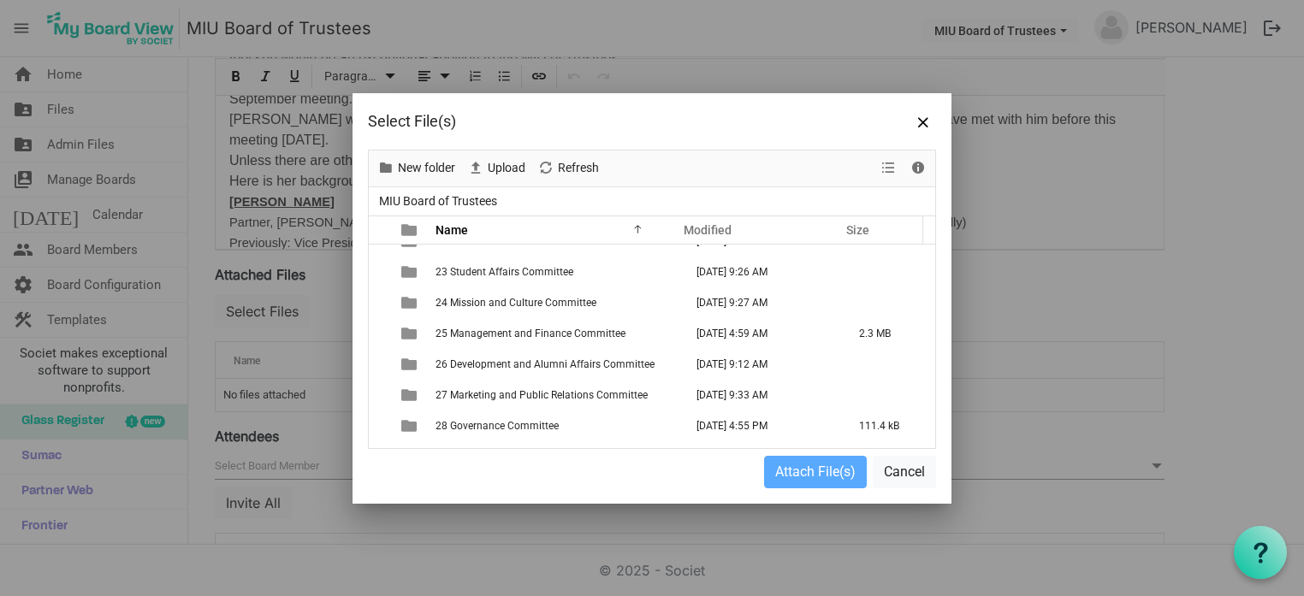
scroll to position [197, 0]
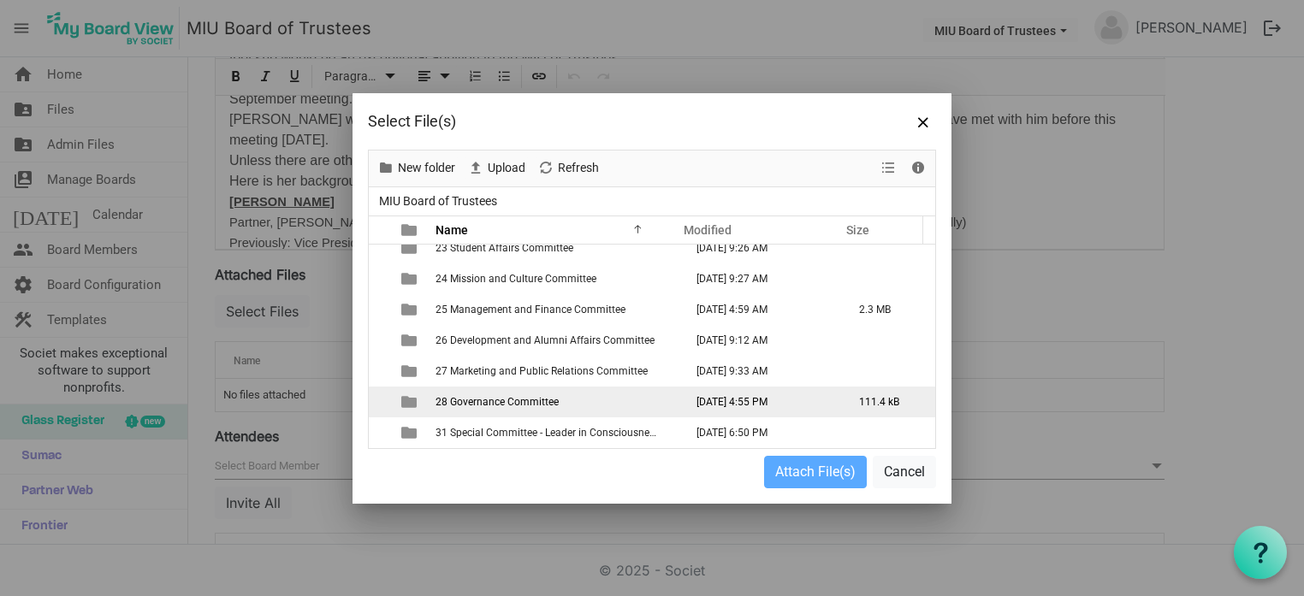
click at [517, 403] on span "28 Governance Committee" at bounding box center [497, 402] width 123 height 12
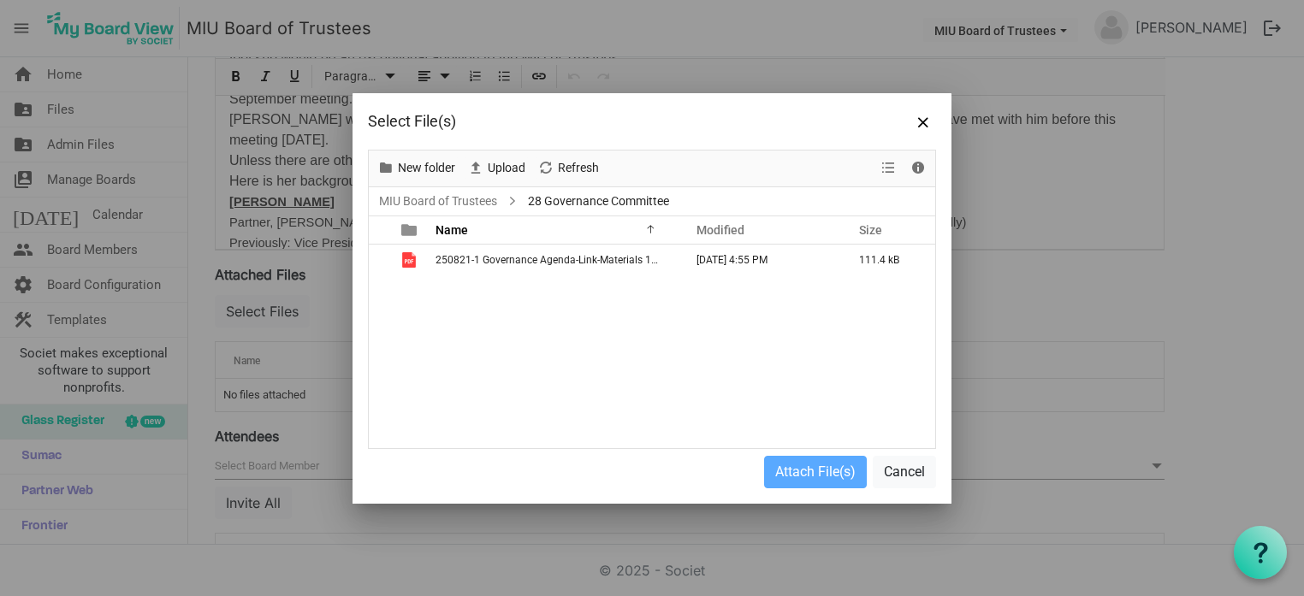
scroll to position [0, 0]
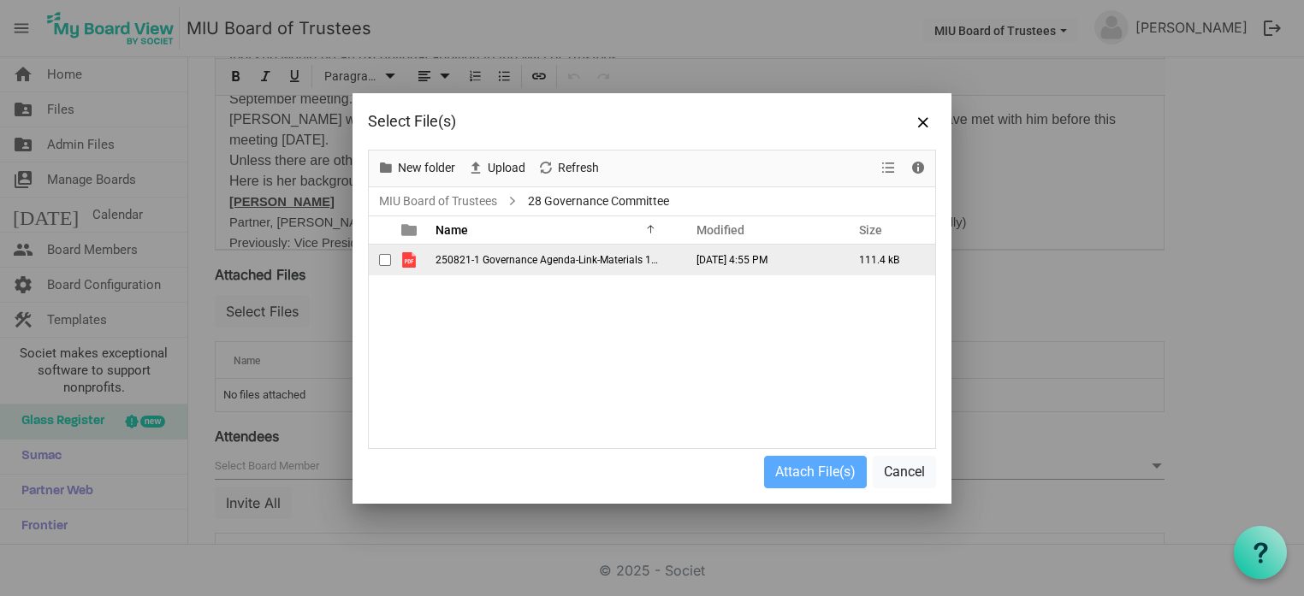
click at [480, 257] on span "250821-1 Governance Agenda-Link-Materials 1p.pdf" at bounding box center [556, 260] width 240 height 12
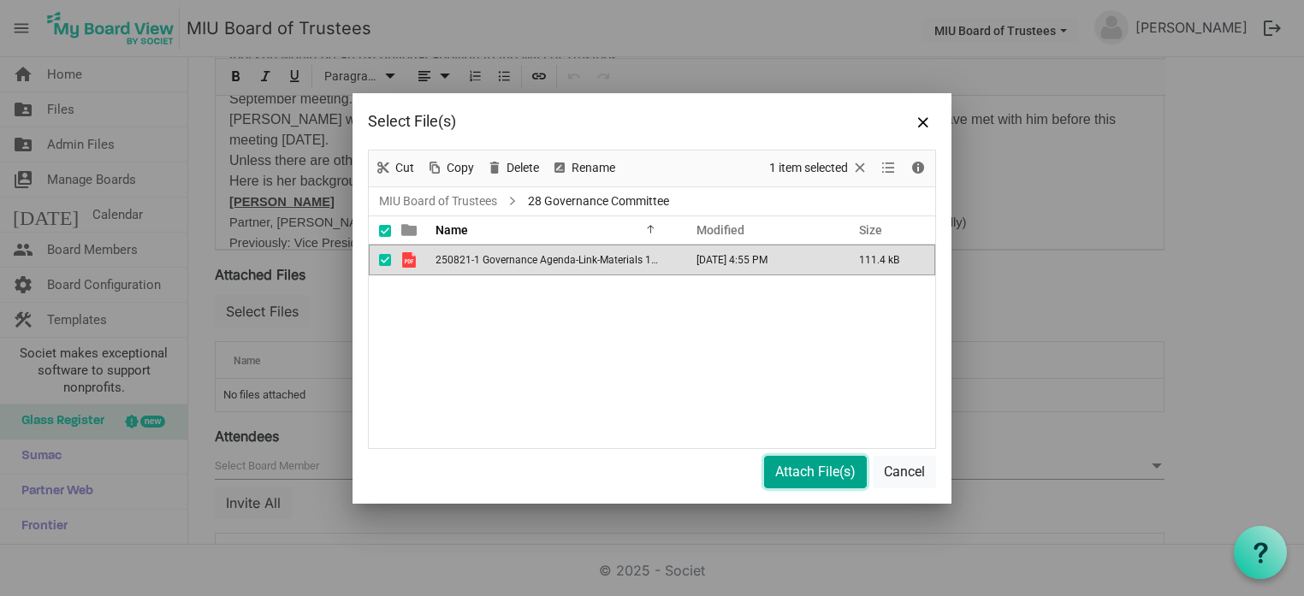
click at [792, 470] on button "Attach File(s)" at bounding box center [815, 472] width 103 height 33
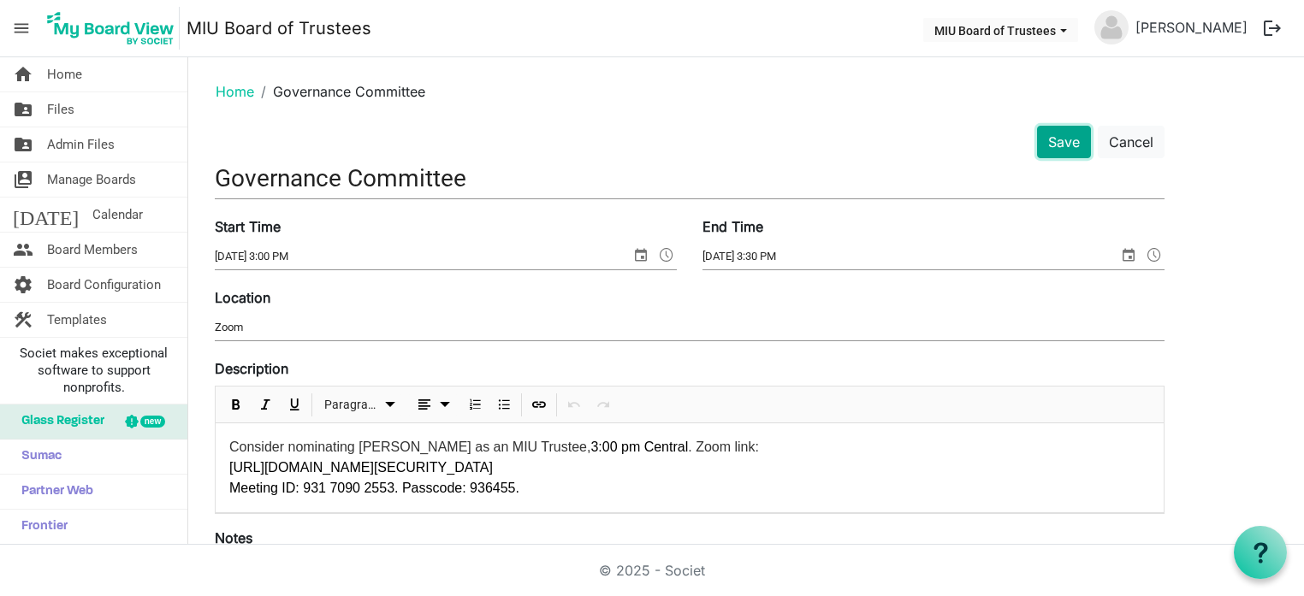
click at [1066, 145] on button "Save" at bounding box center [1064, 142] width 54 height 33
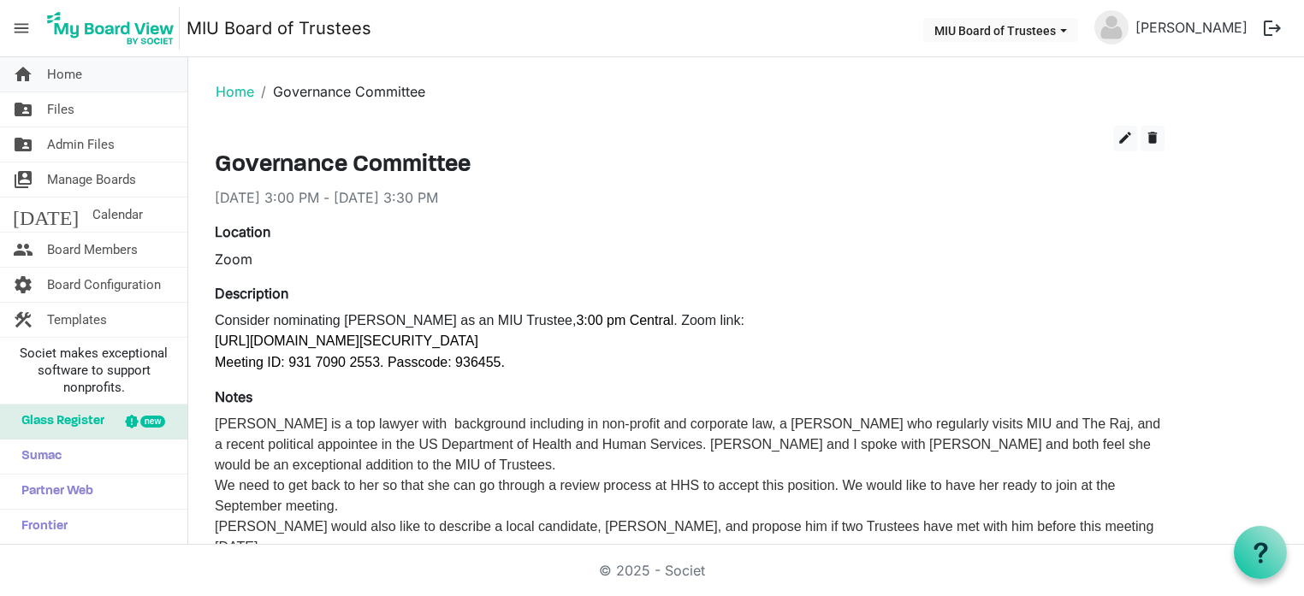
click at [69, 76] on span "Home" at bounding box center [64, 74] width 35 height 34
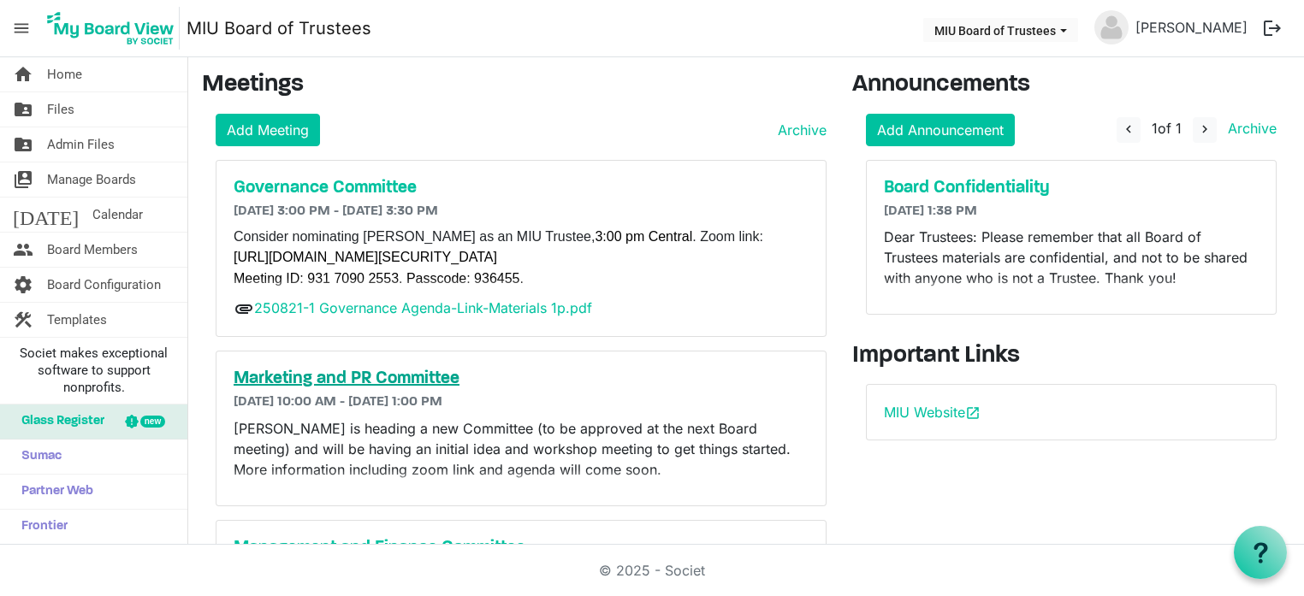
click at [286, 379] on h5 "Marketing and PR Committee" at bounding box center [521, 379] width 575 height 21
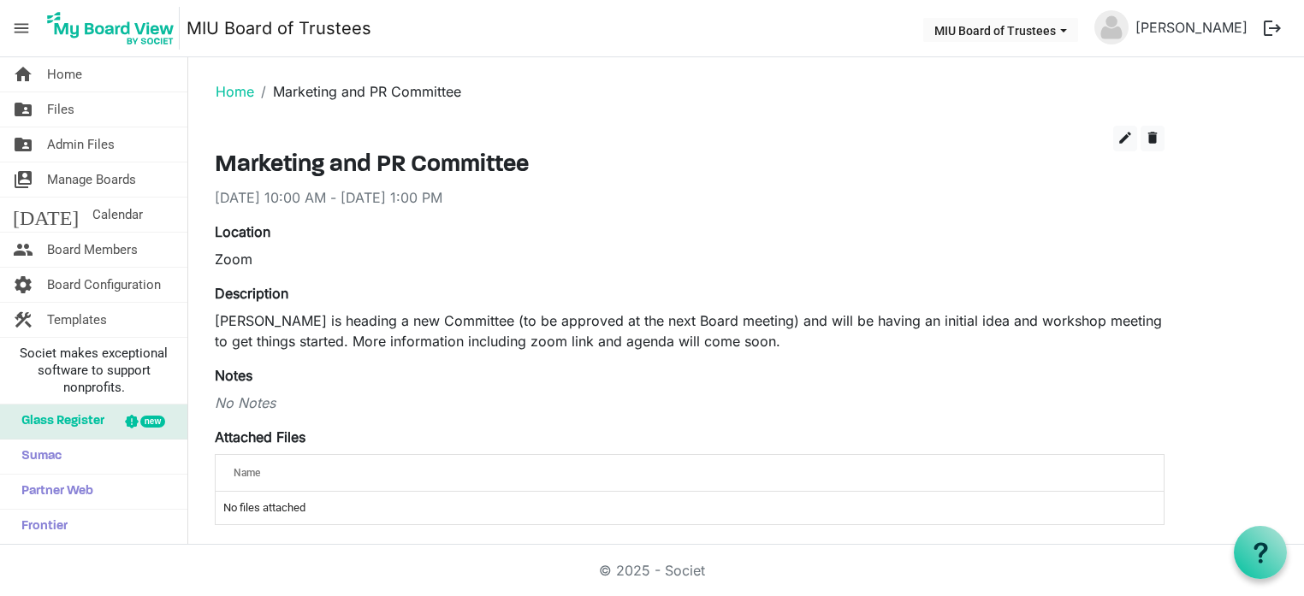
click at [387, 166] on h3 "Marketing and PR Committee" at bounding box center [690, 165] width 950 height 29
click at [1125, 133] on span "edit" at bounding box center [1125, 137] width 15 height 15
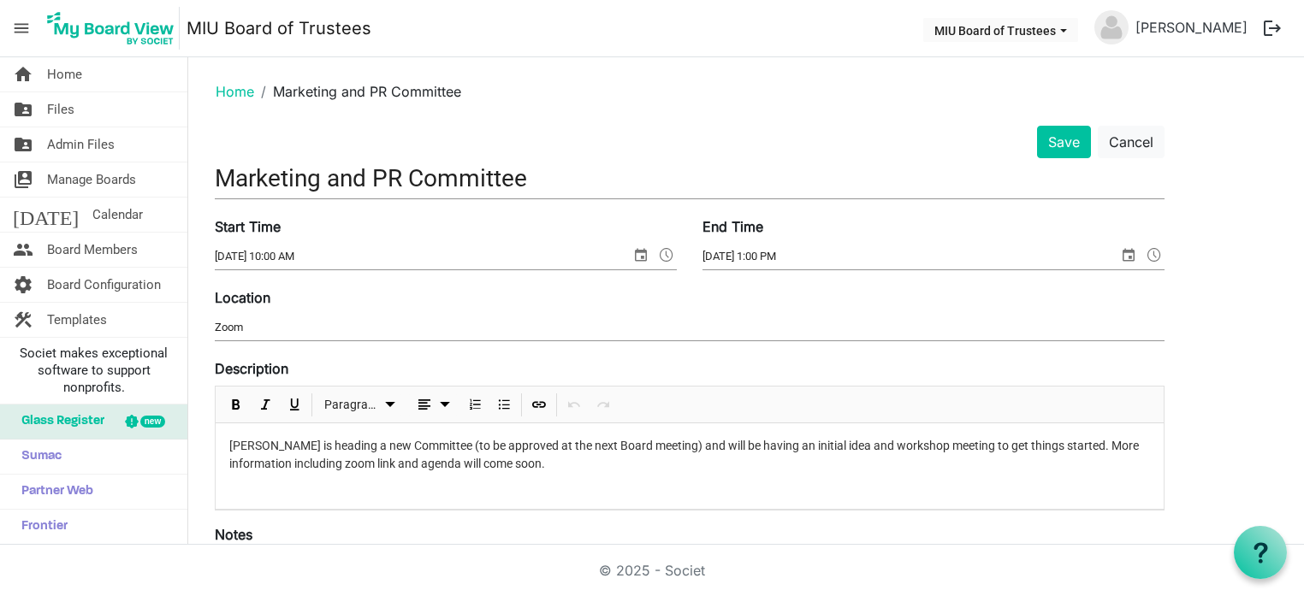
drag, startPoint x: 385, startPoint y: 176, endPoint x: 387, endPoint y: 201, distance: 24.9
click at [385, 176] on input "Marketing and PR Committee" at bounding box center [690, 178] width 950 height 40
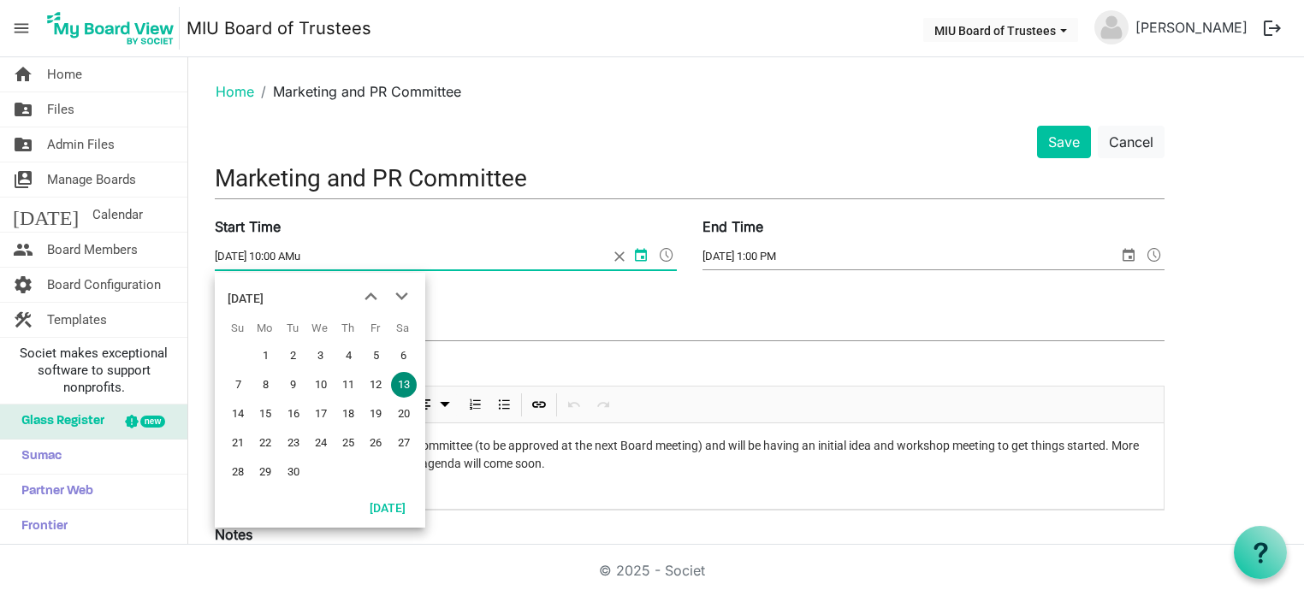
click at [398, 261] on input "9/13/2025 10:00 AMu" at bounding box center [412, 257] width 394 height 26
type input "9/13/2025 10:00 AMublic"
click at [387, 181] on input "Marketing and PR Committee" at bounding box center [690, 178] width 950 height 40
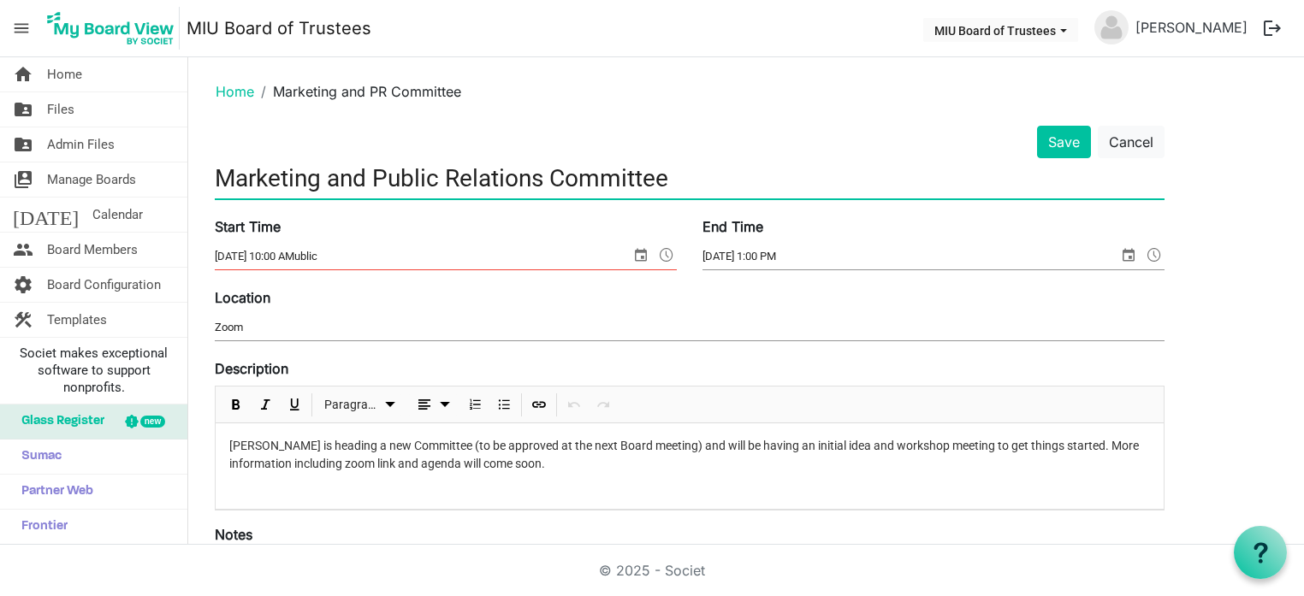
type input "Marketing and Public Relations Committee"
click at [352, 257] on input "9/13/2025 10:00 AMublic" at bounding box center [423, 257] width 416 height 26
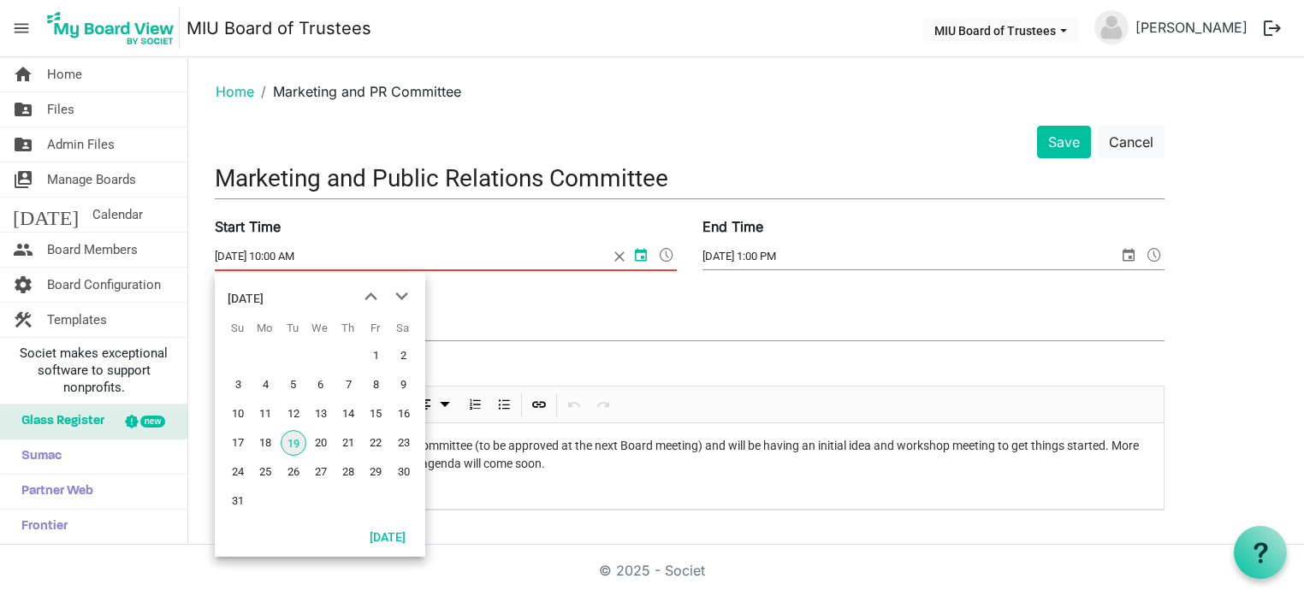
type input "9/13/2025 10:00 AM"
click at [549, 455] on p "Elizabeth Fauerso is heading a new Committee (to be approved at the next Board …" at bounding box center [689, 455] width 921 height 36
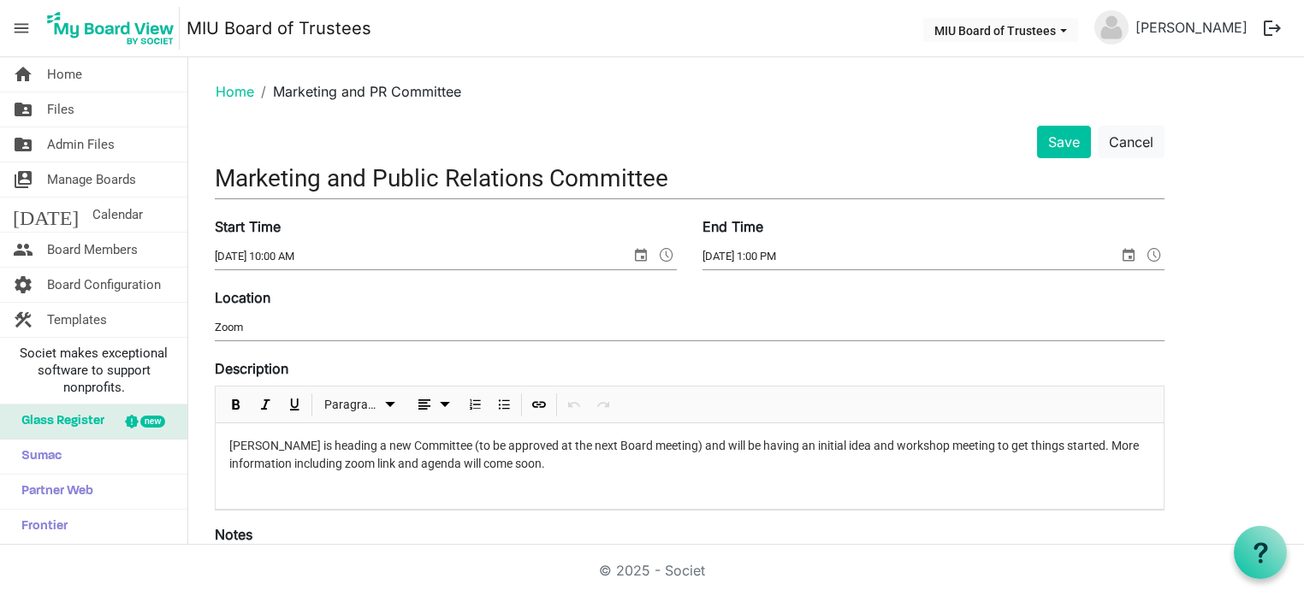
click at [709, 445] on p "Elizabeth Fauerso is heading a new Committee (to be approved at the next Board …" at bounding box center [689, 455] width 921 height 36
click at [1064, 132] on button "Save" at bounding box center [1064, 142] width 54 height 33
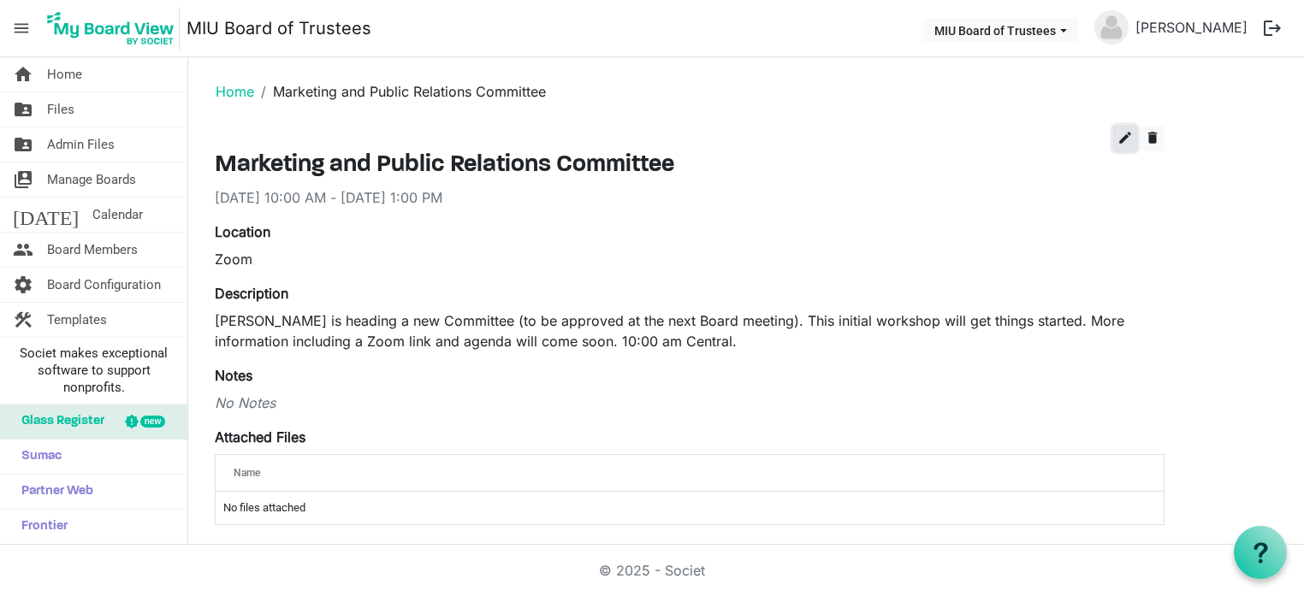
click at [1124, 143] on span "edit" at bounding box center [1125, 137] width 15 height 15
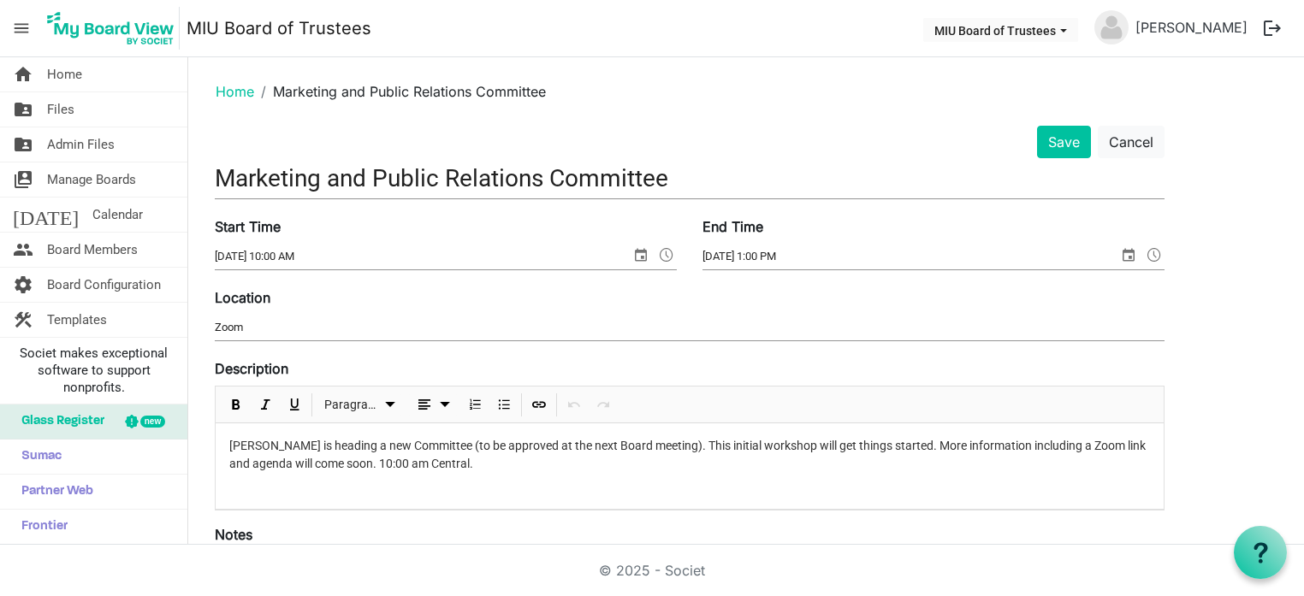
click at [425, 445] on p "Elizabeth Fauerso is heading a new Committee (to be approved at the next Board …" at bounding box center [689, 455] width 921 height 36
click at [1060, 145] on button "Save" at bounding box center [1064, 142] width 54 height 33
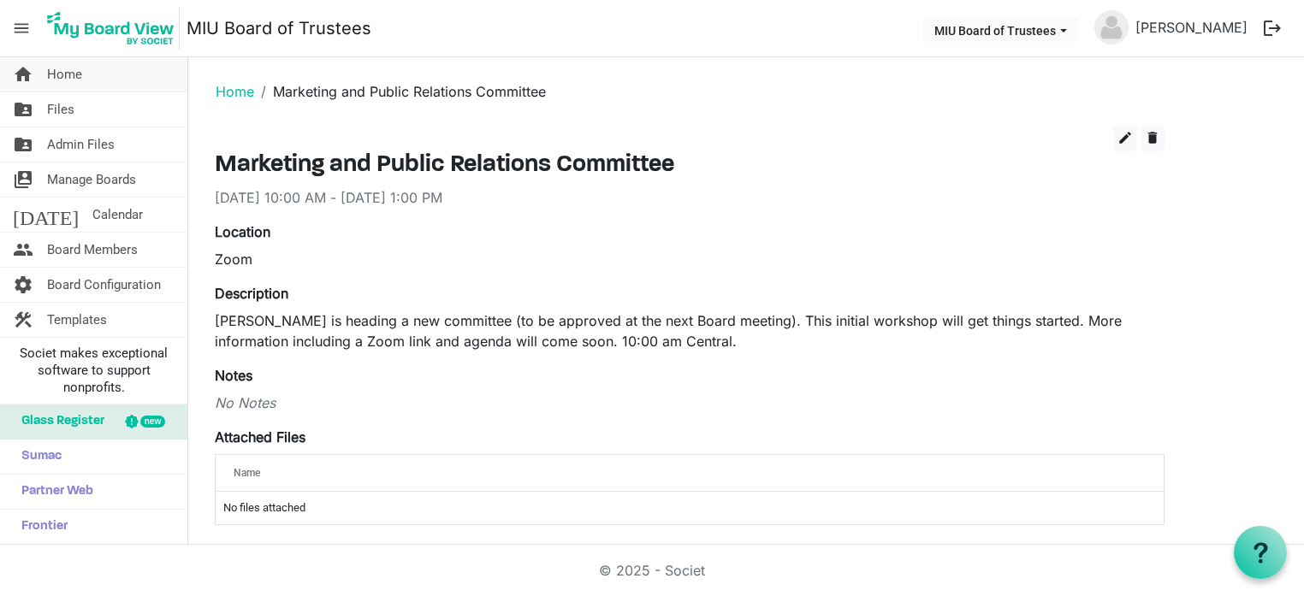
click at [69, 80] on span "Home" at bounding box center [64, 74] width 35 height 34
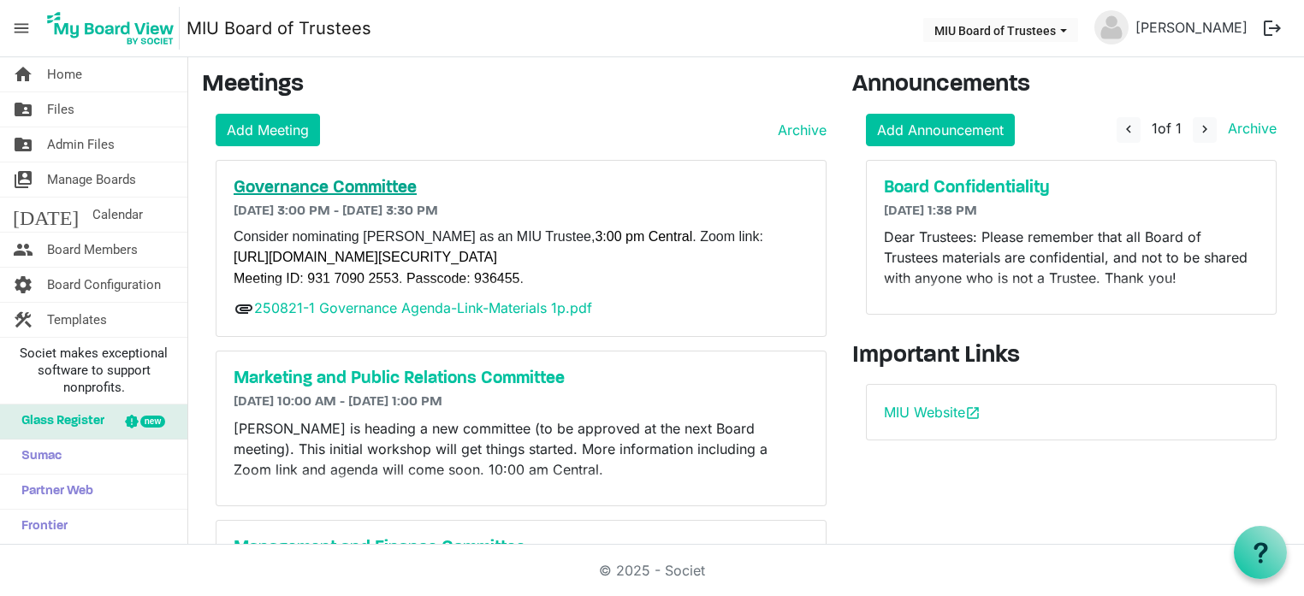
click at [275, 184] on h5 "Governance Committee" at bounding box center [521, 188] width 575 height 21
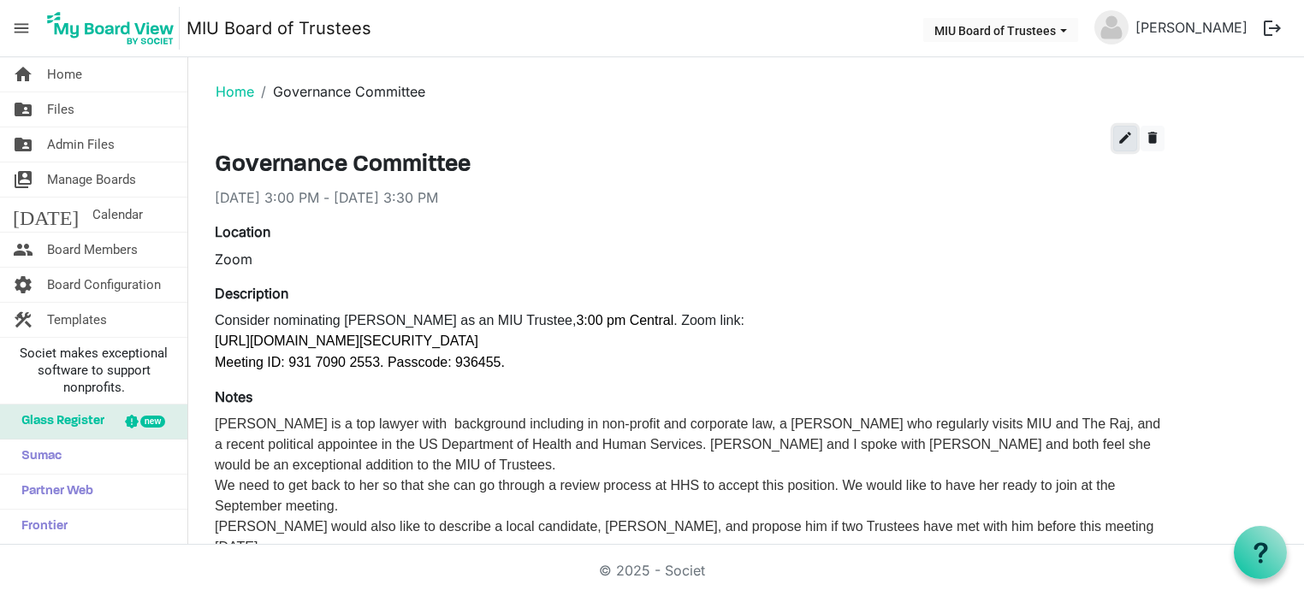
click at [1124, 138] on span "edit" at bounding box center [1125, 137] width 15 height 15
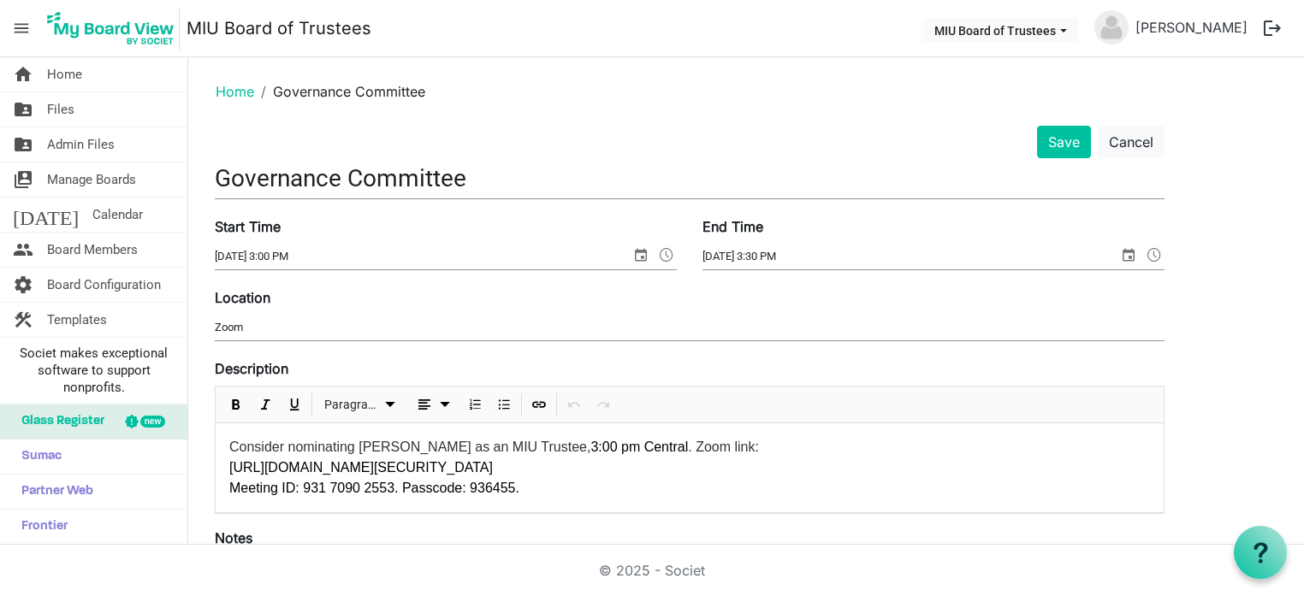
click at [663, 450] on span "Consider nominating [PERSON_NAME] as an MIU Trustee, 3:00 pm Central . Zoom lin…" at bounding box center [494, 447] width 530 height 15
click at [1059, 141] on button "Save" at bounding box center [1064, 142] width 54 height 33
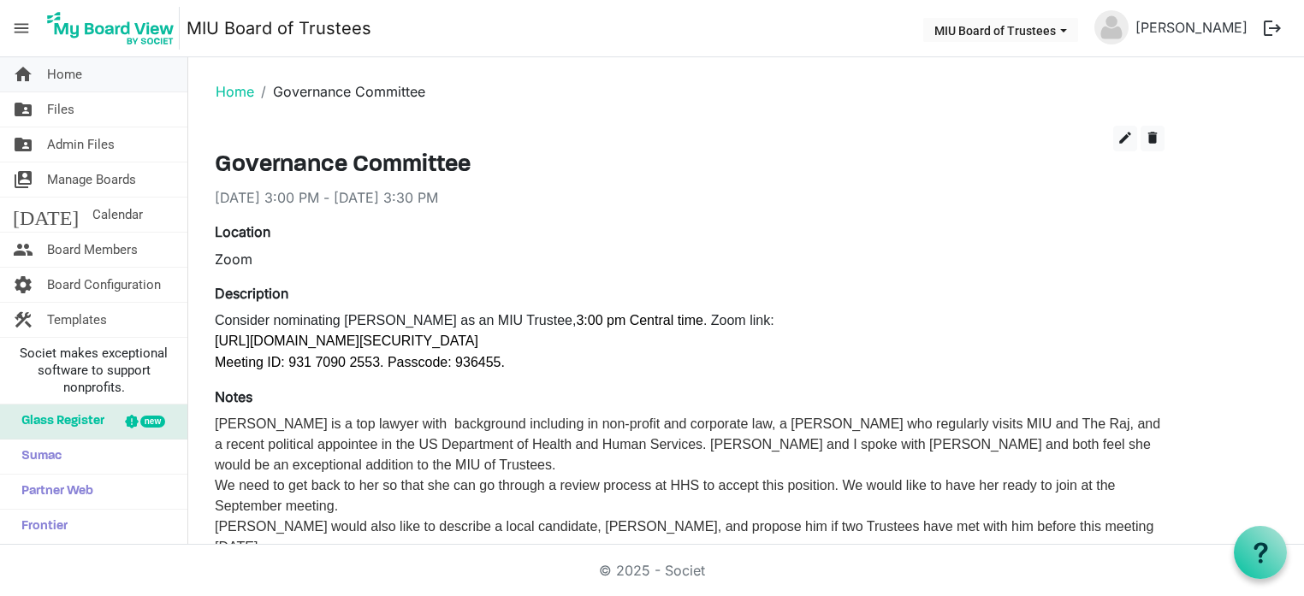
click at [58, 74] on span "Home" at bounding box center [64, 74] width 35 height 34
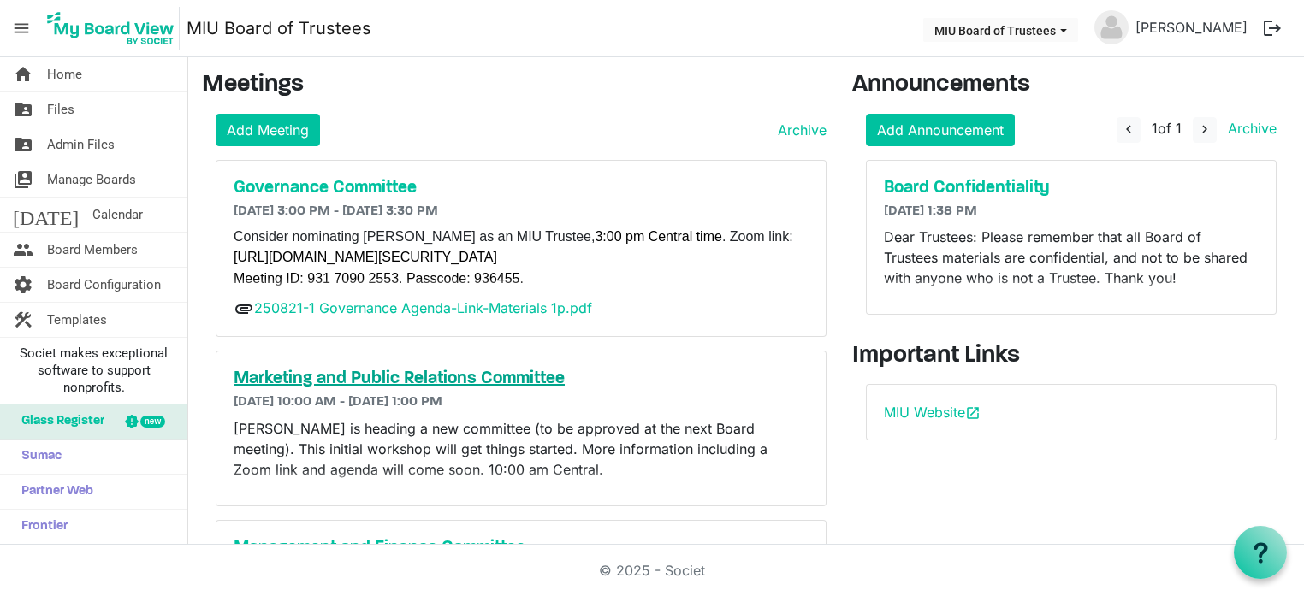
click at [379, 376] on h5 "Marketing and Public Relations Committee" at bounding box center [521, 379] width 575 height 21
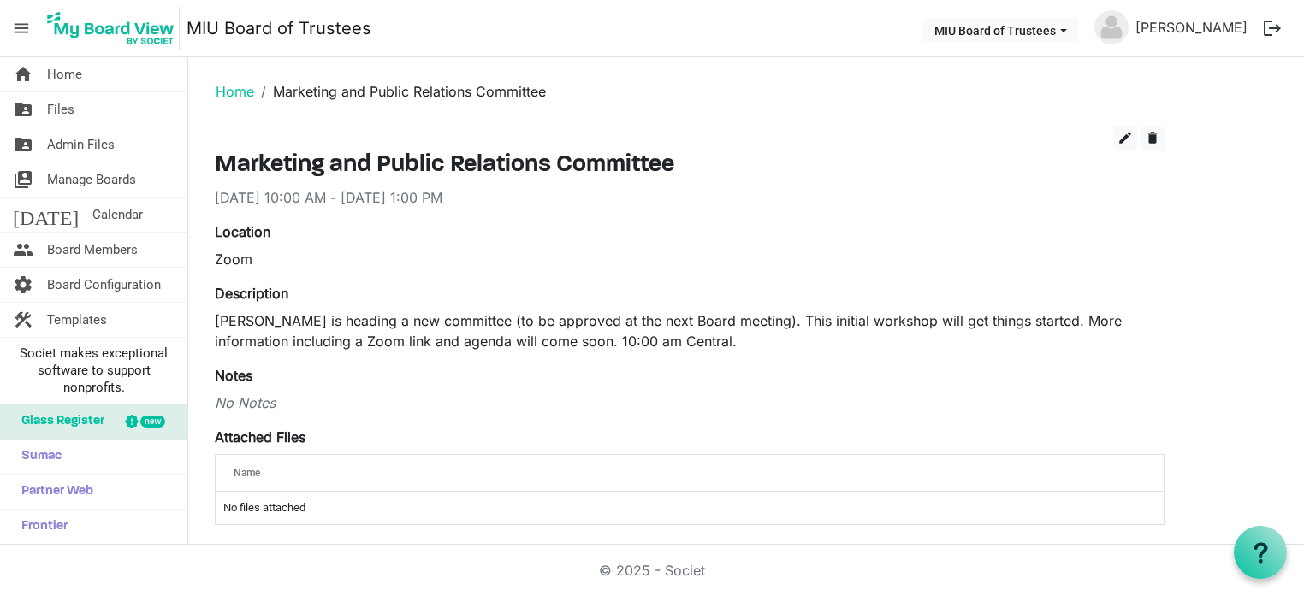
click at [795, 318] on p "Elizabeth Fauerso is heading a new committee (to be approved at the next Board …" at bounding box center [690, 331] width 950 height 41
click at [726, 338] on p "Elizabeth Fauerso is heading a new committee (to be approved at the next Board …" at bounding box center [690, 331] width 950 height 41
click at [1125, 137] on span "edit" at bounding box center [1125, 137] width 15 height 15
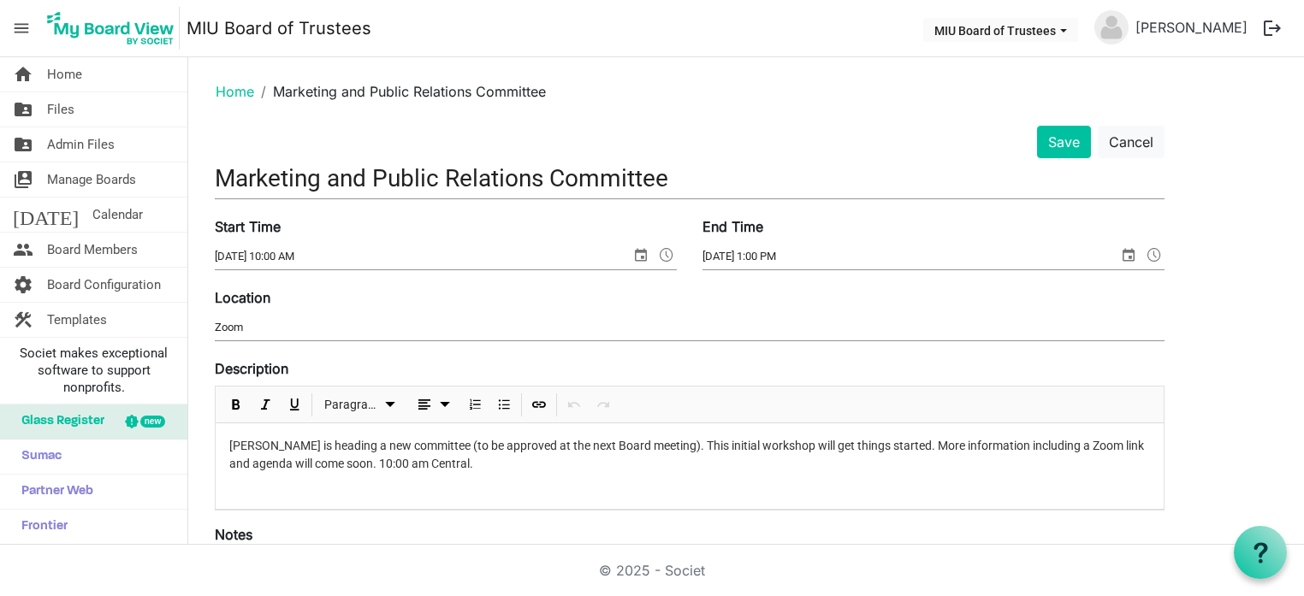
click at [491, 464] on p "Elizabeth Fauerso is heading a new committee (to be approved at the next Board …" at bounding box center [689, 455] width 921 height 36
click at [1064, 147] on button "Save" at bounding box center [1064, 142] width 54 height 33
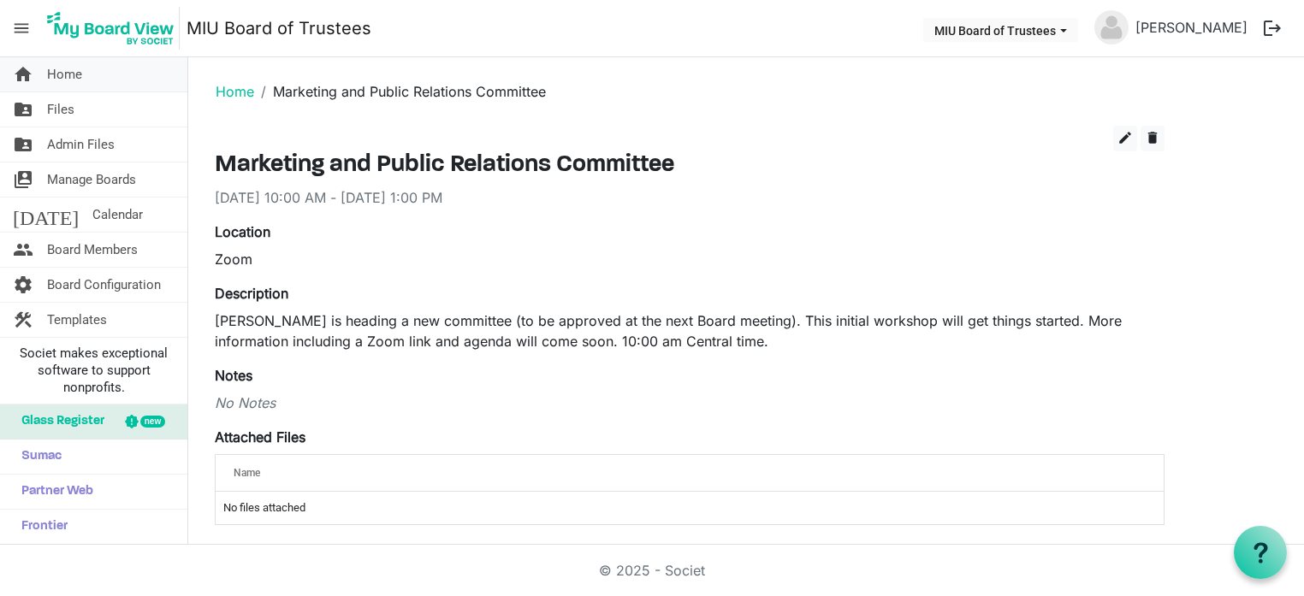
click at [61, 76] on span "Home" at bounding box center [64, 74] width 35 height 34
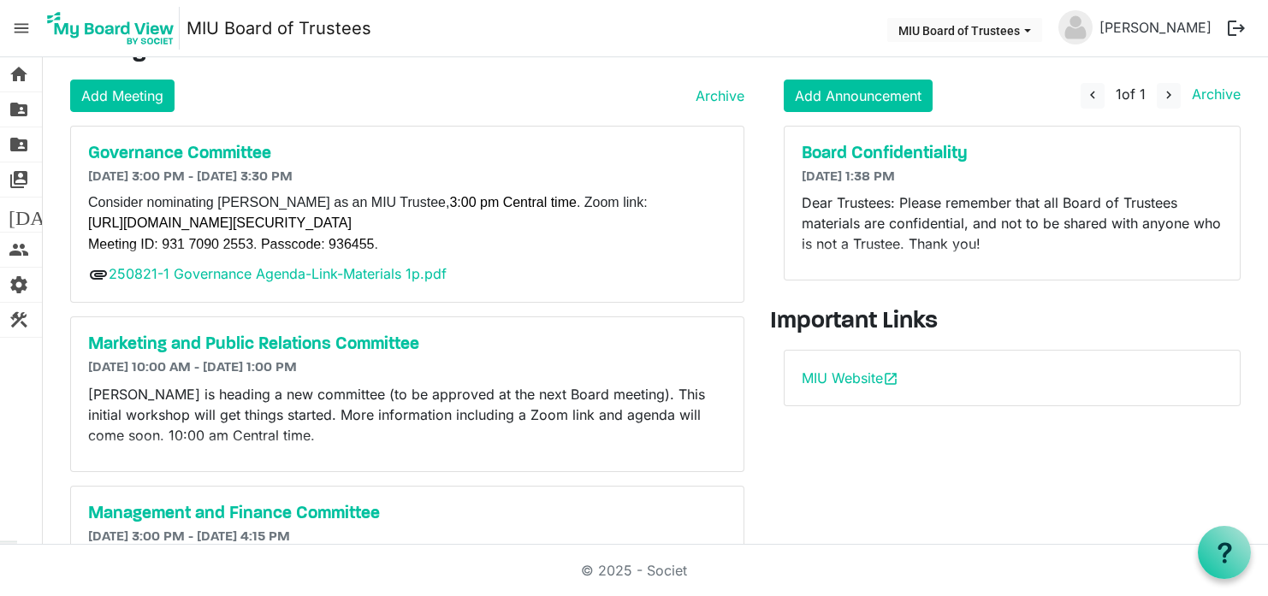
scroll to position [33, 0]
